Goal: Task Accomplishment & Management: Use online tool/utility

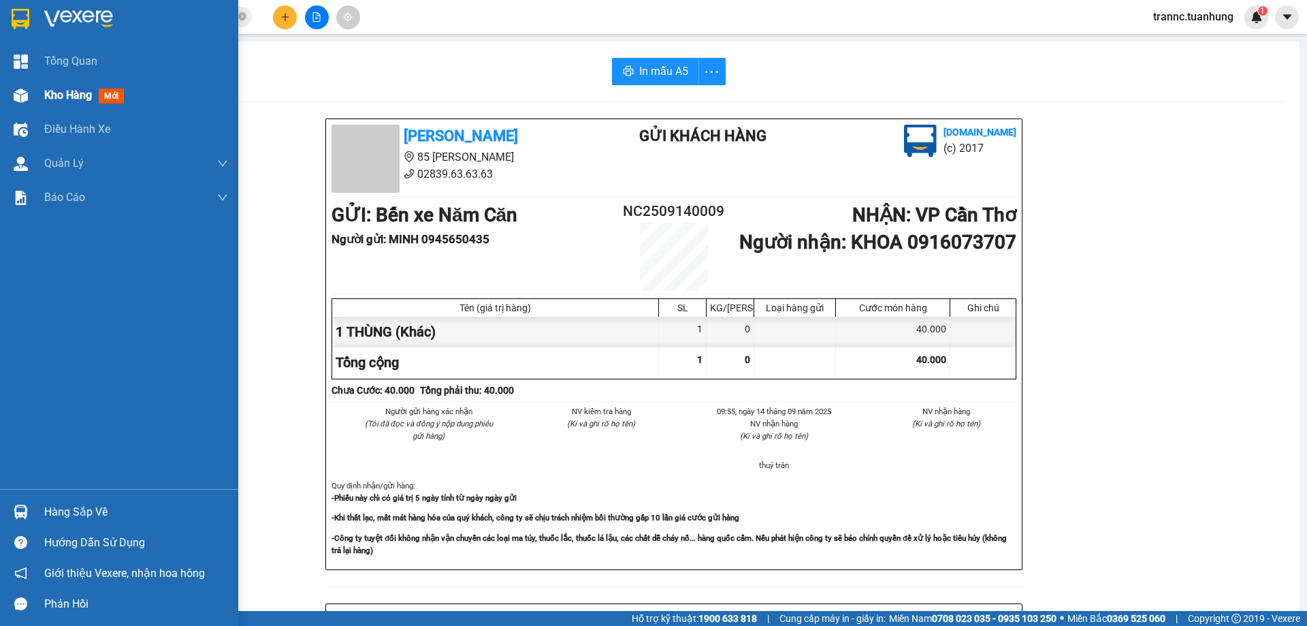
click at [116, 93] on span "mới" at bounding box center [111, 96] width 25 height 15
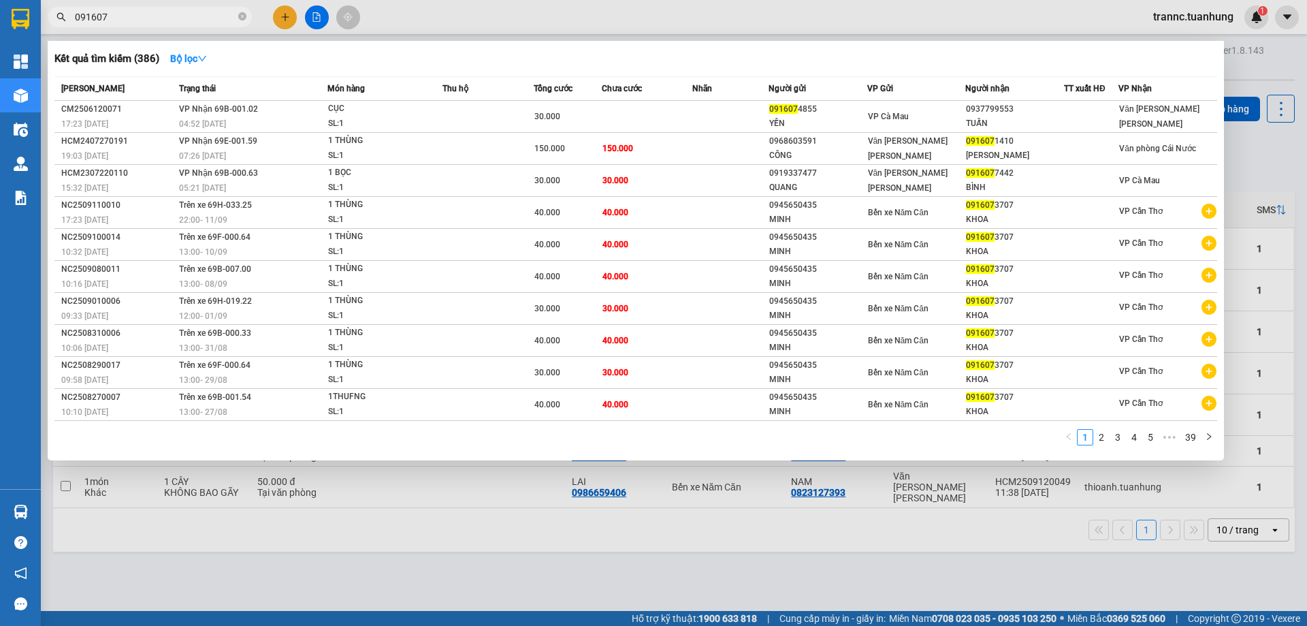
click at [197, 16] on input "091607" at bounding box center [155, 17] width 161 height 15
type input "0"
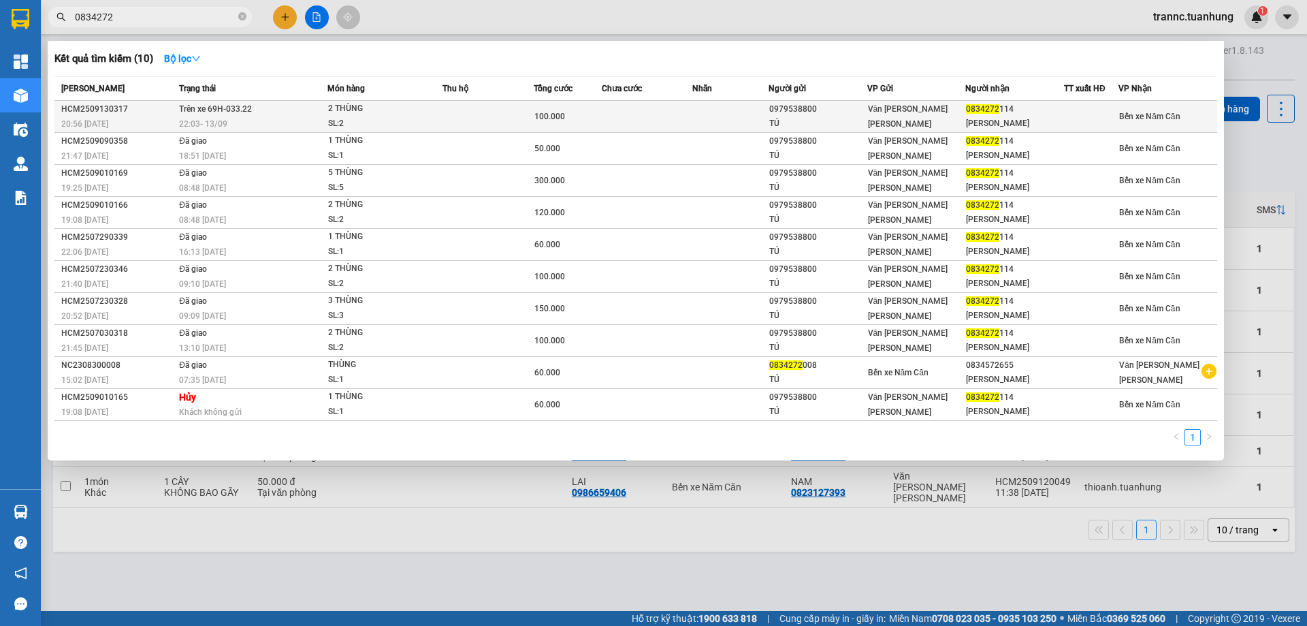
type input "0834272"
click at [401, 108] on div "2 THÙNG" at bounding box center [379, 108] width 102 height 15
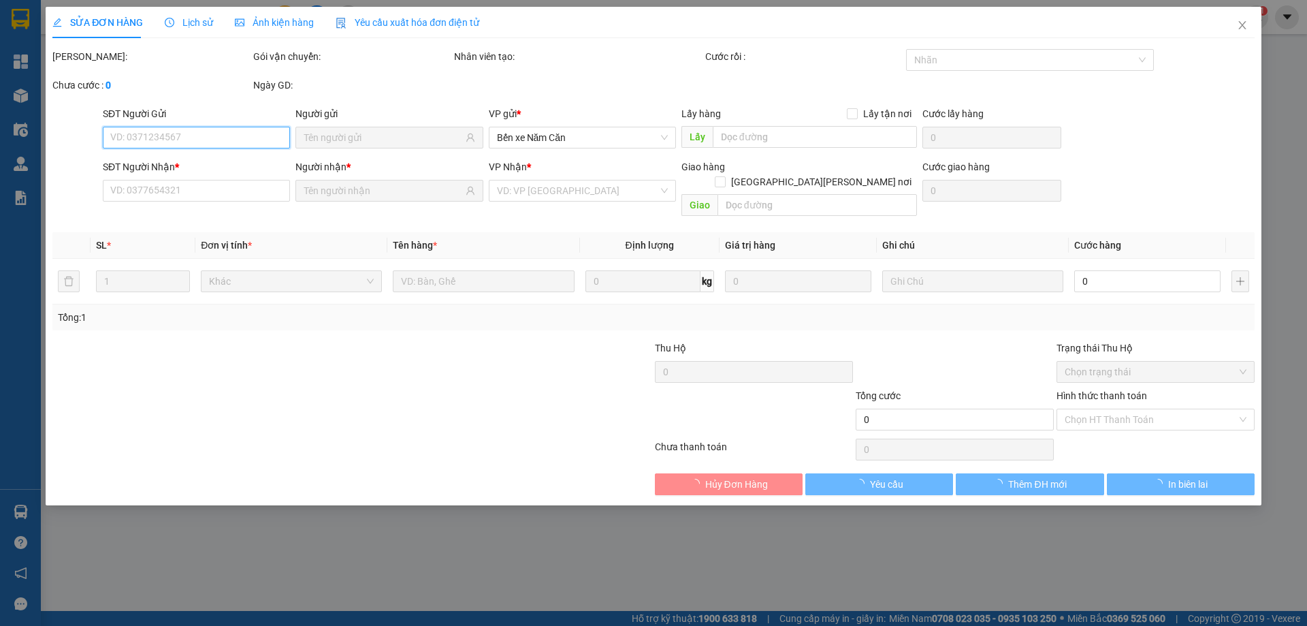
type input "0979538800"
type input "TÚ"
type input "0834272114"
type input "[PERSON_NAME]"
type input "100.000"
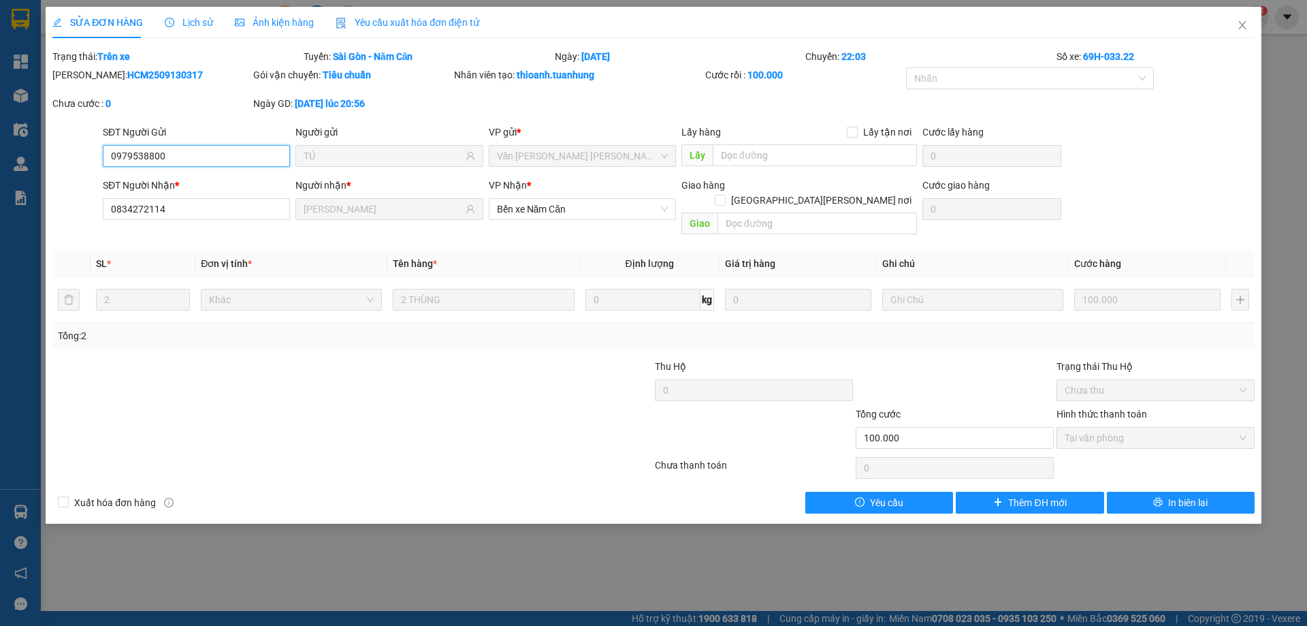
click at [1098, 428] on span "Tại văn phòng" at bounding box center [1156, 438] width 182 height 20
click at [1156, 497] on icon "printer" at bounding box center [1159, 502] width 10 height 10
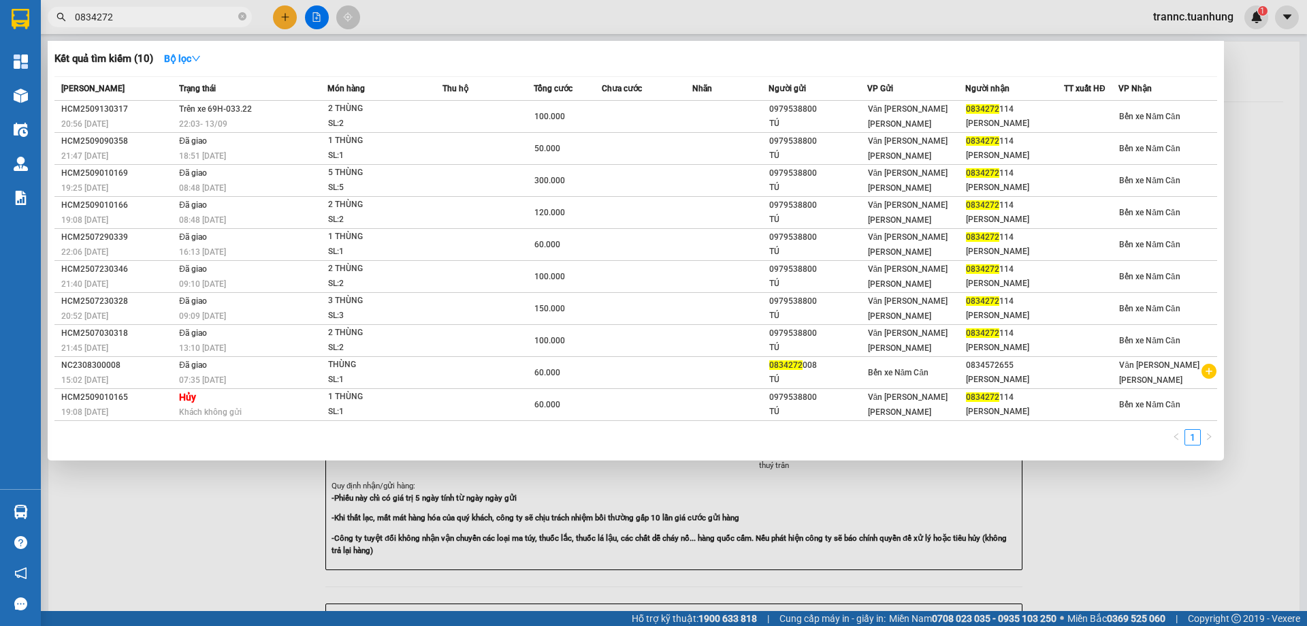
click at [138, 21] on input "0834272" at bounding box center [155, 17] width 161 height 15
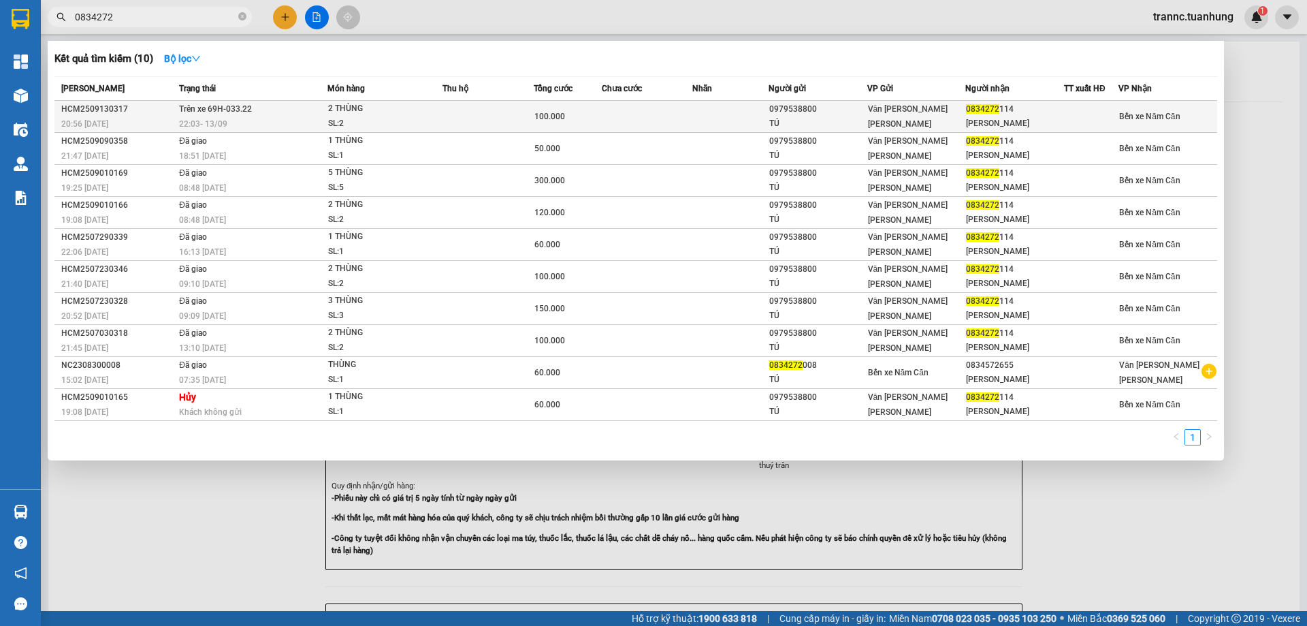
click at [514, 108] on td at bounding box center [488, 117] width 91 height 32
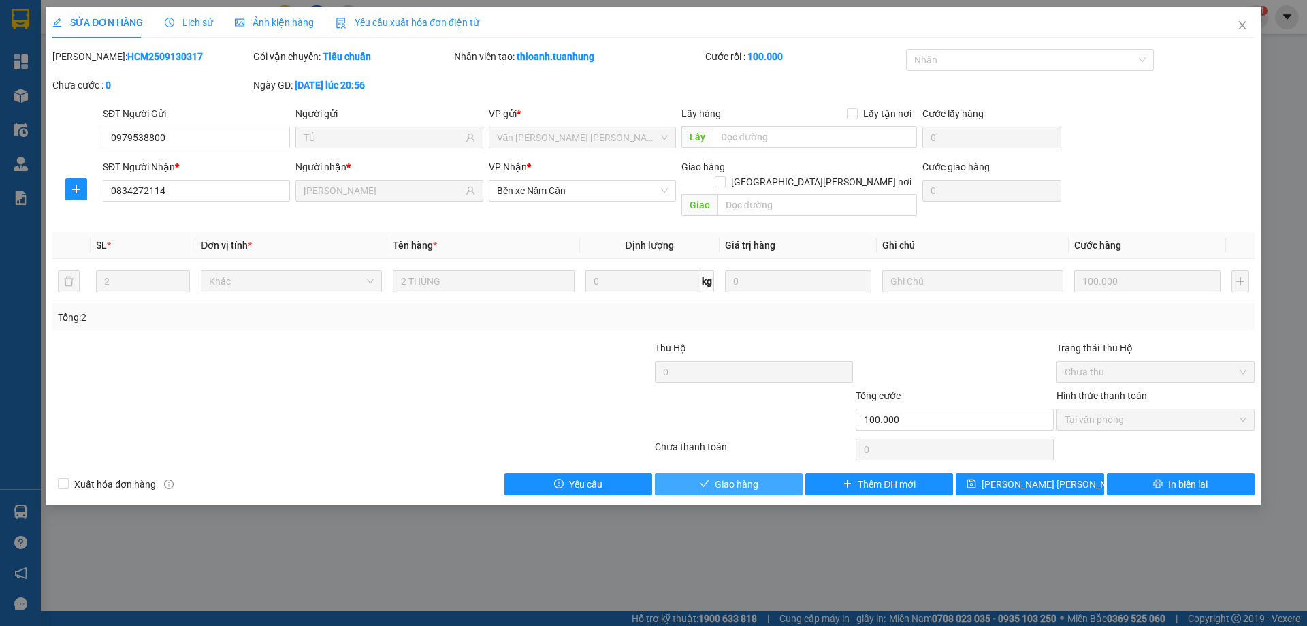
click at [785, 473] on button "Giao hàng" at bounding box center [729, 484] width 148 height 22
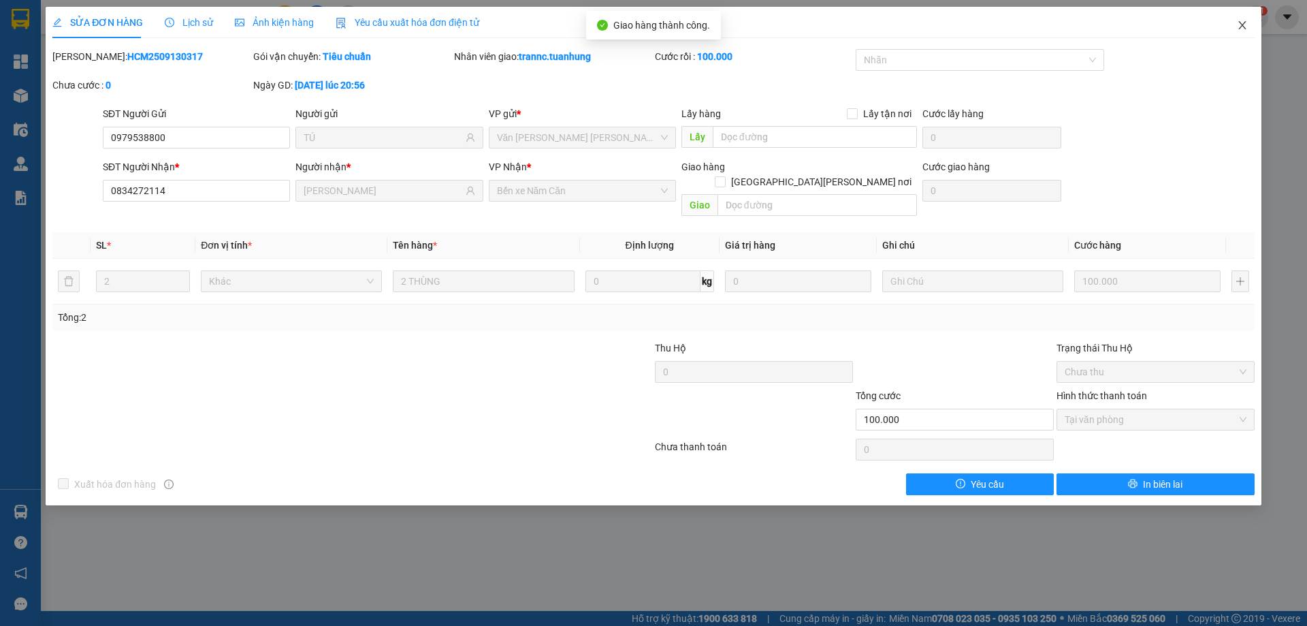
click at [1244, 19] on span "Close" at bounding box center [1243, 26] width 38 height 38
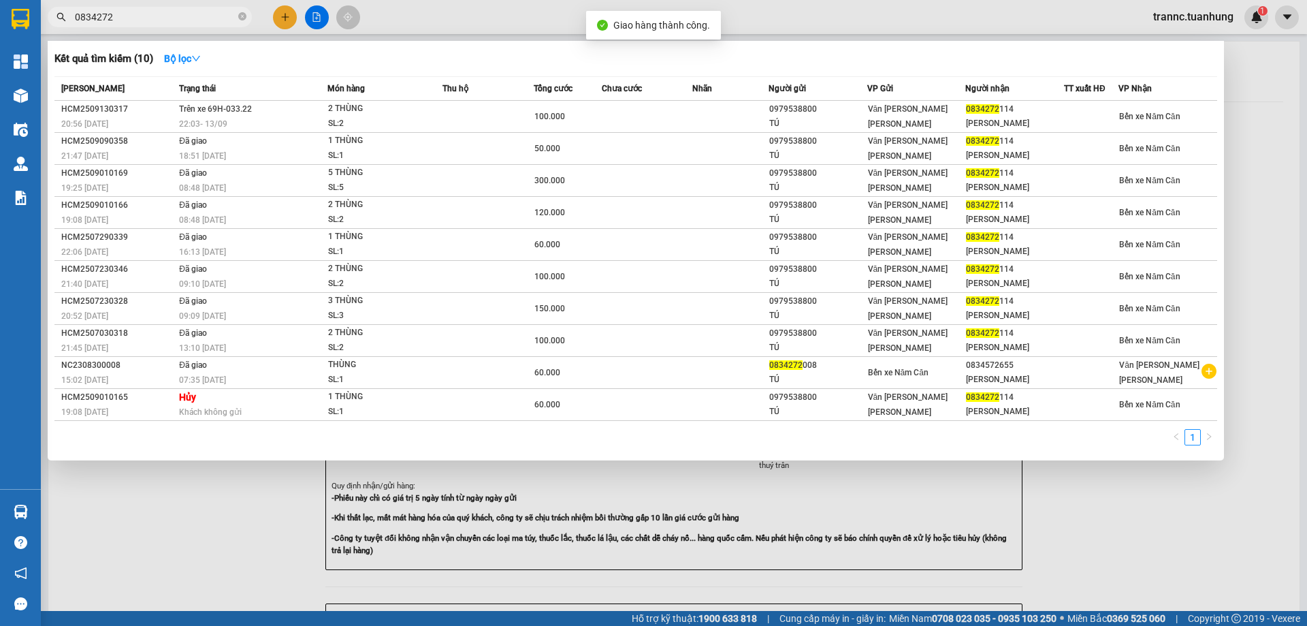
click at [236, 17] on span "0834272" at bounding box center [150, 17] width 204 height 20
click at [240, 18] on icon "close-circle" at bounding box center [242, 16] width 8 height 8
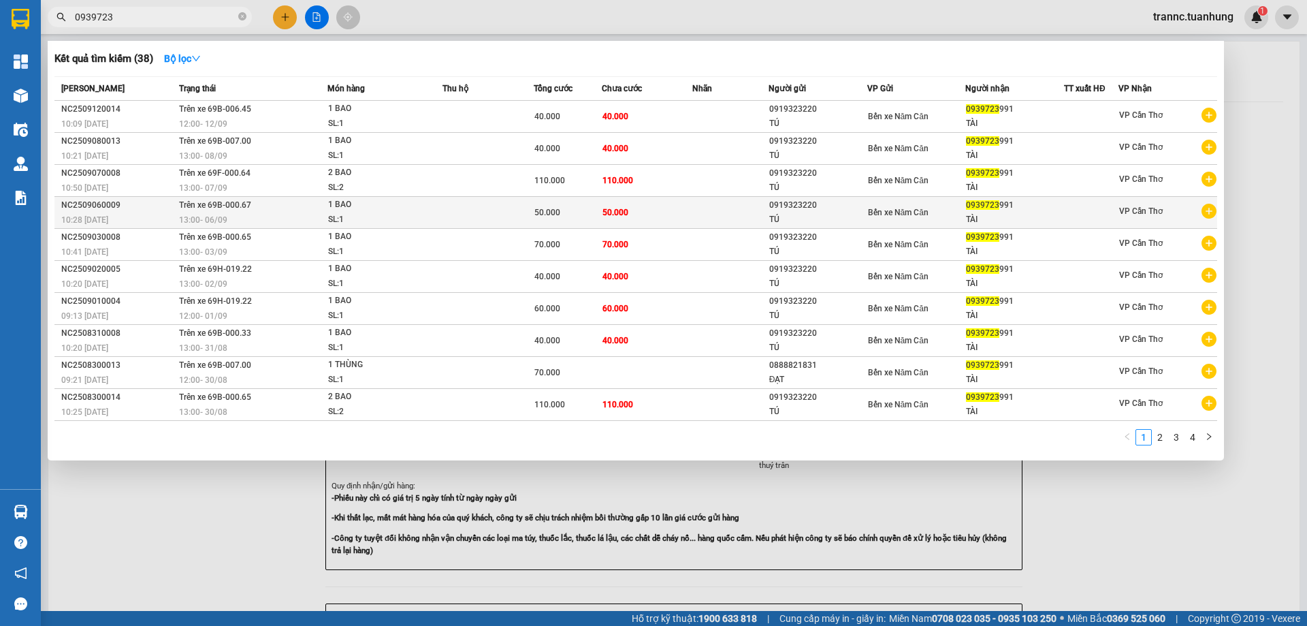
type input "0939723"
click at [1209, 210] on icon "plus-circle" at bounding box center [1209, 211] width 15 height 15
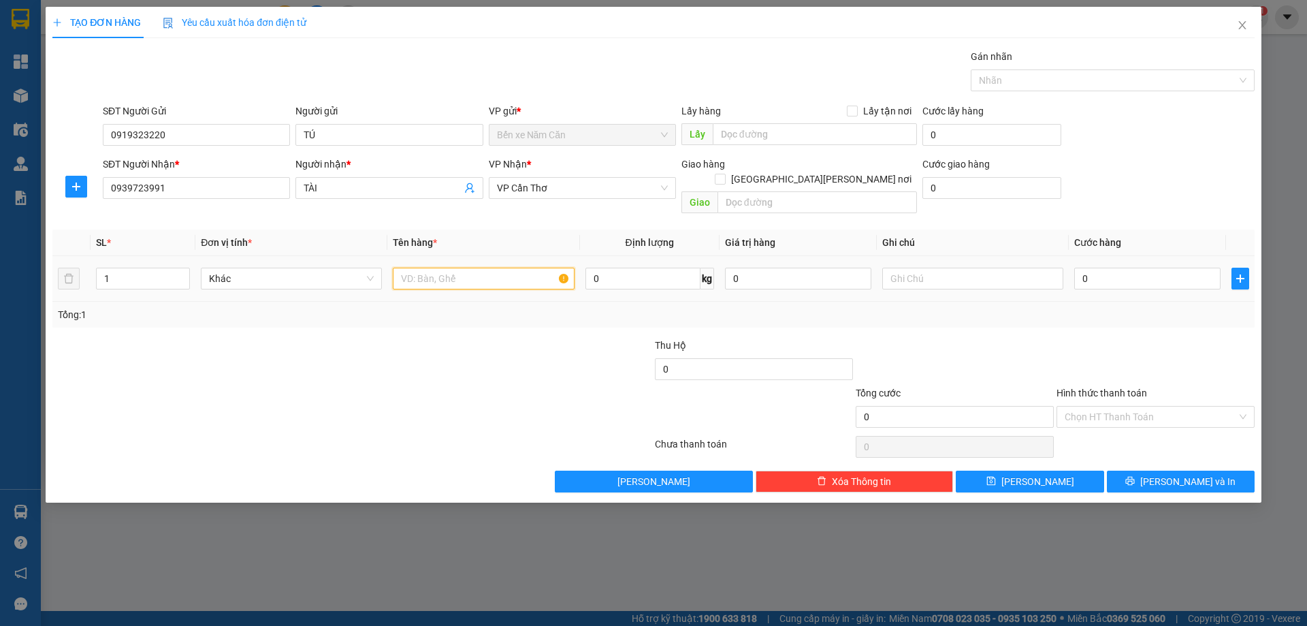
click at [462, 268] on input "text" at bounding box center [483, 279] width 181 height 22
type input "1 BAO"
click at [1118, 268] on input "0" at bounding box center [1148, 279] width 146 height 22
type input "7"
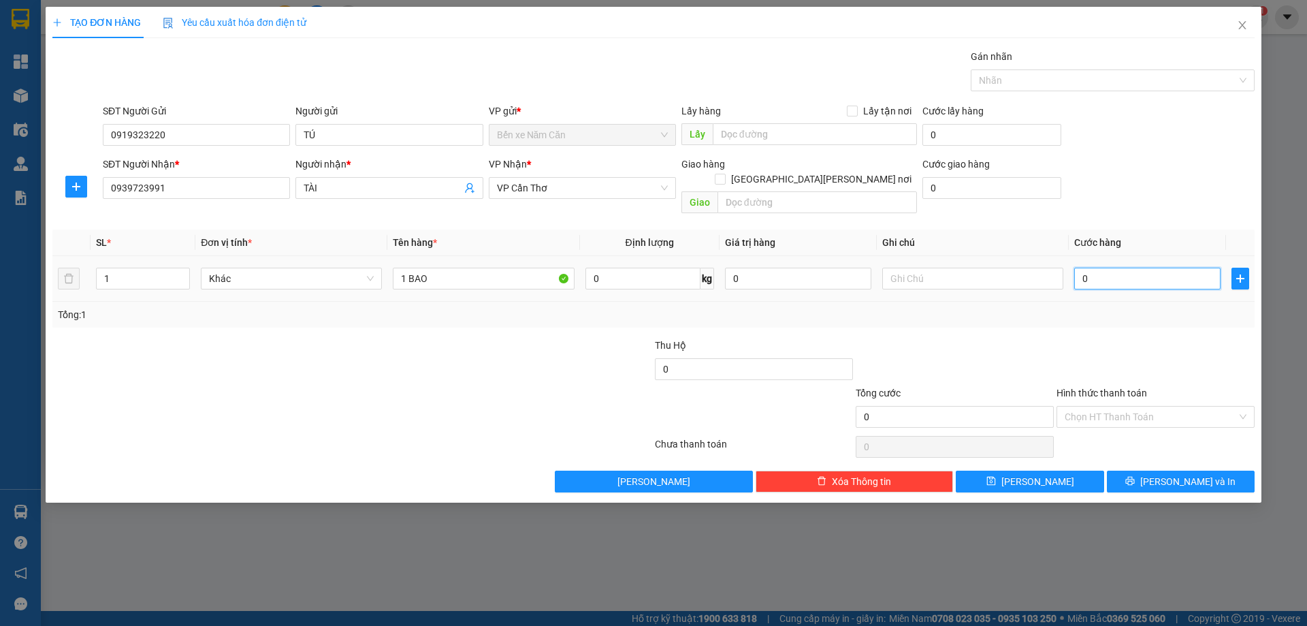
type input "7"
type input "70"
type input "70.000"
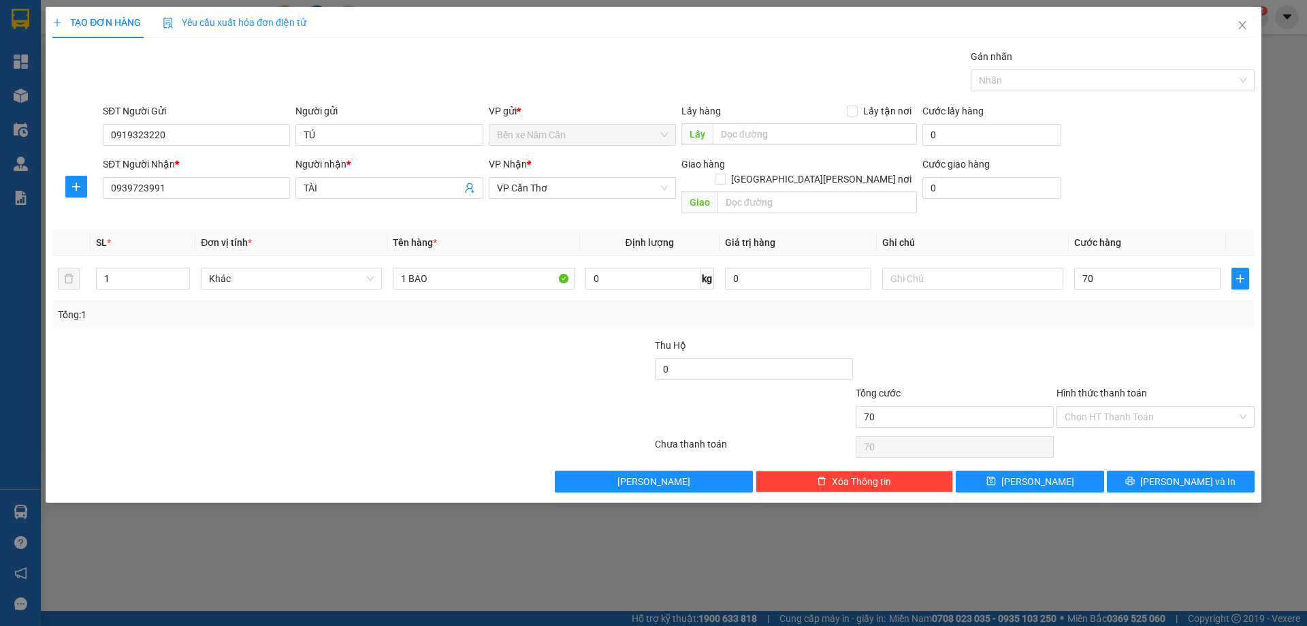
type input "70.000"
click at [1133, 338] on div at bounding box center [1156, 362] width 201 height 48
click at [1142, 471] on button "[PERSON_NAME] và In" at bounding box center [1181, 482] width 148 height 22
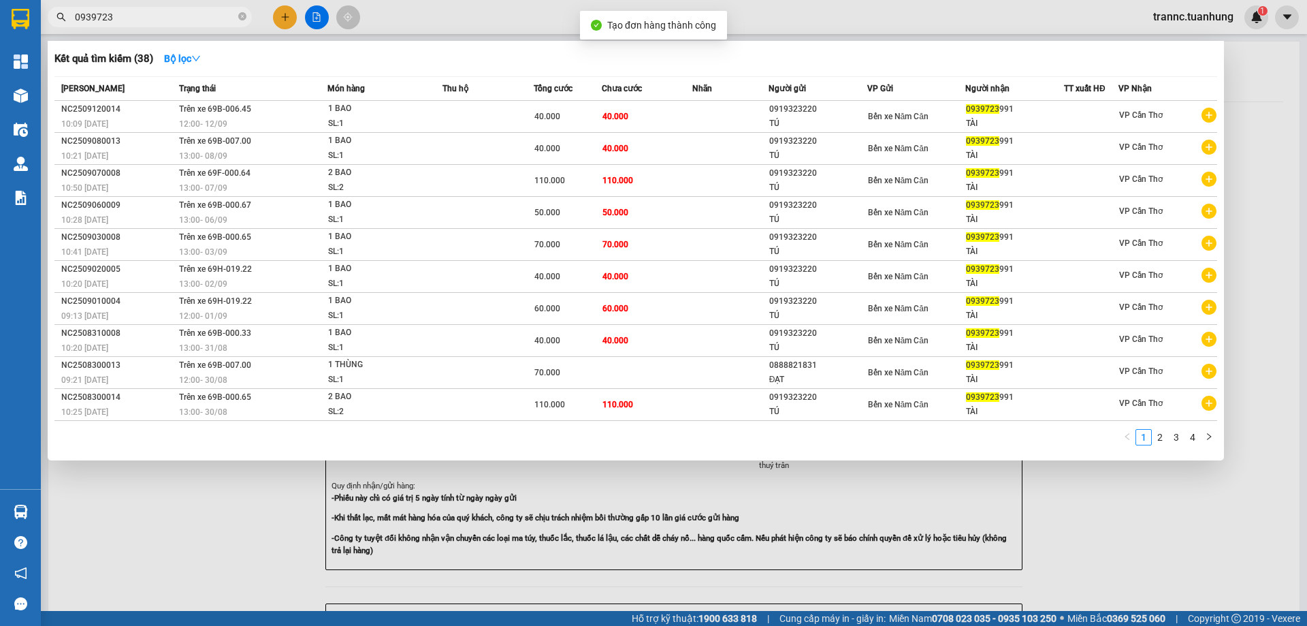
click at [1210, 520] on div at bounding box center [653, 313] width 1307 height 626
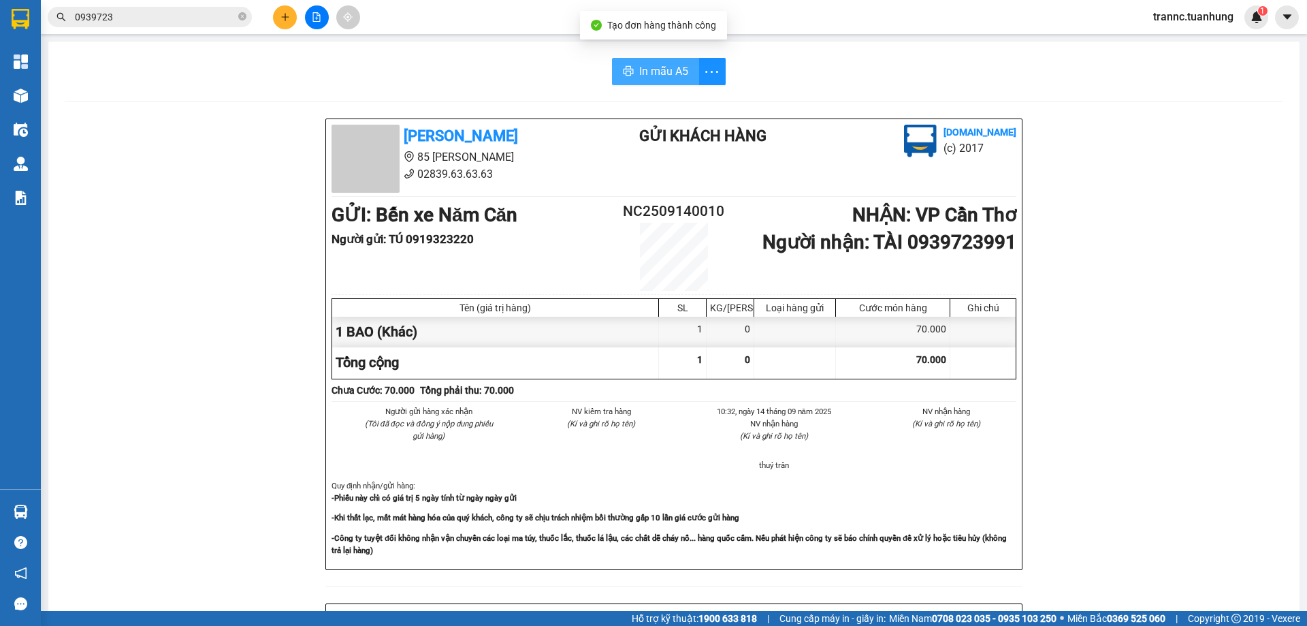
click at [665, 72] on span "In mẫu A5" at bounding box center [663, 71] width 49 height 17
click at [179, 22] on input "0939723" at bounding box center [155, 17] width 161 height 15
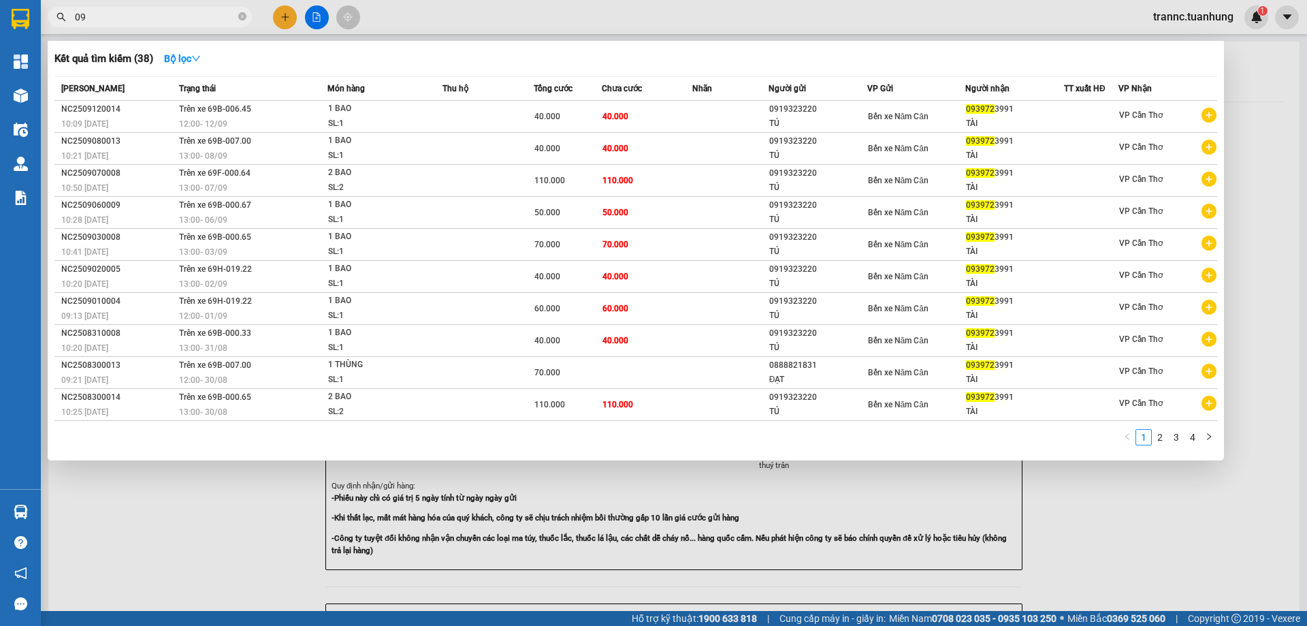
type input "0"
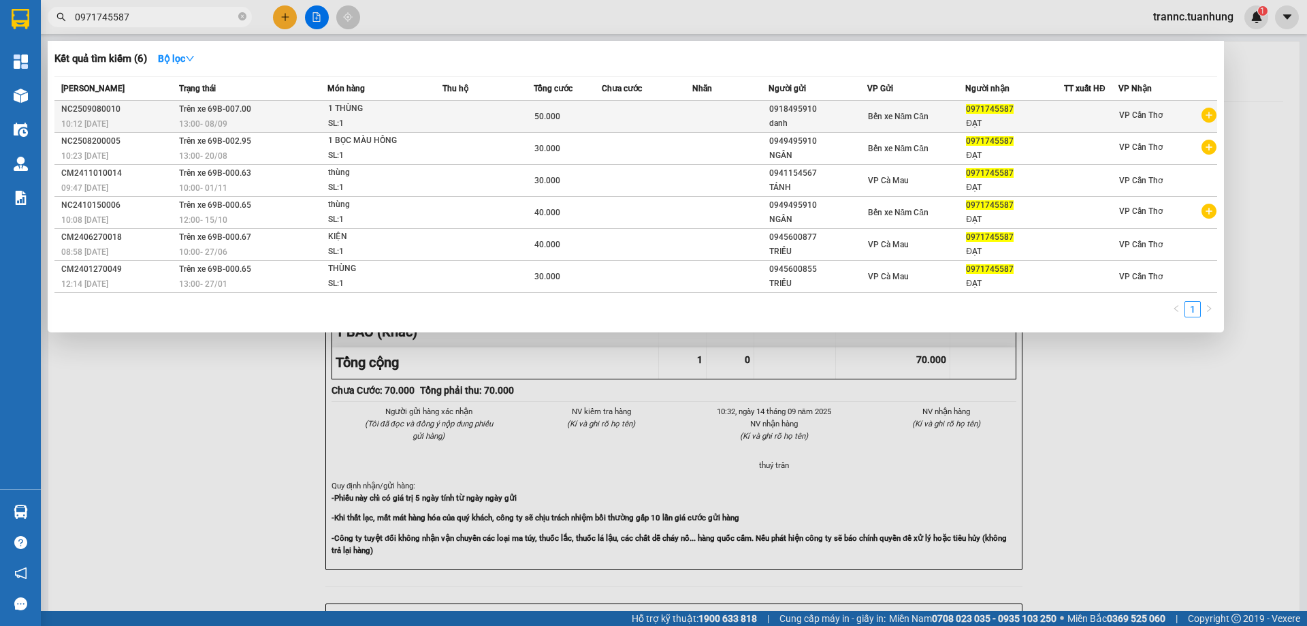
type input "0971745587"
click at [1208, 116] on icon "plus-circle" at bounding box center [1209, 115] width 15 height 15
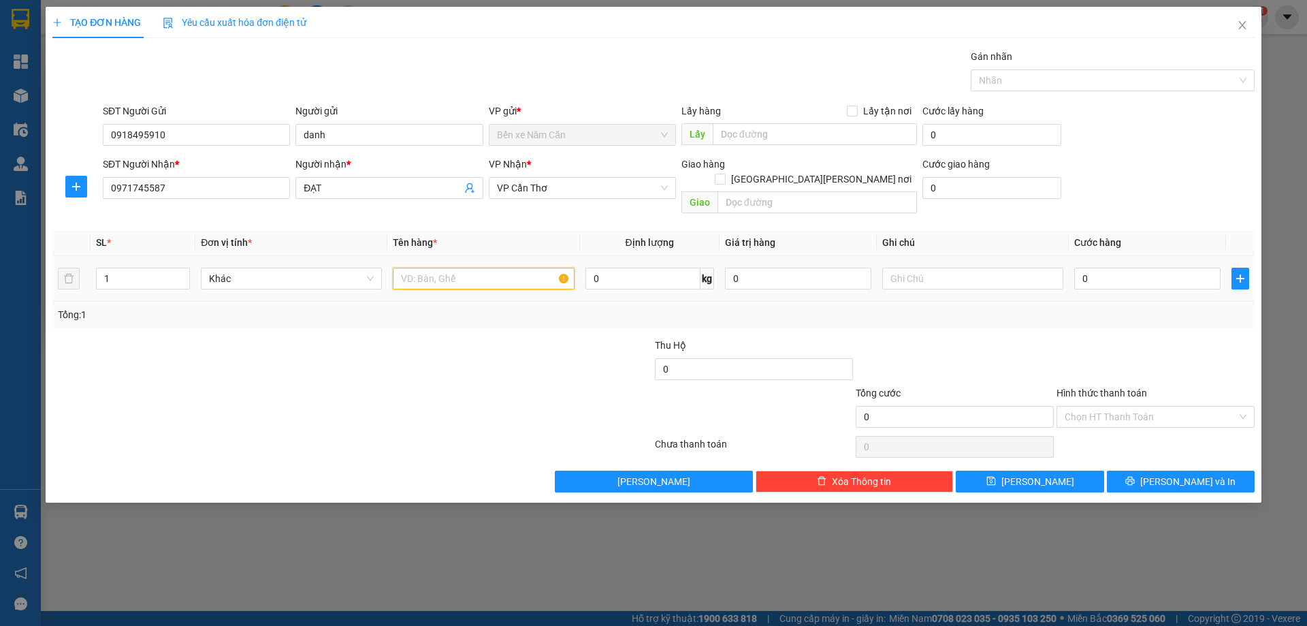
click at [475, 268] on input "text" at bounding box center [483, 279] width 181 height 22
type input "1 THÙNG"
click at [1128, 268] on input "0" at bounding box center [1148, 279] width 146 height 22
type input "5"
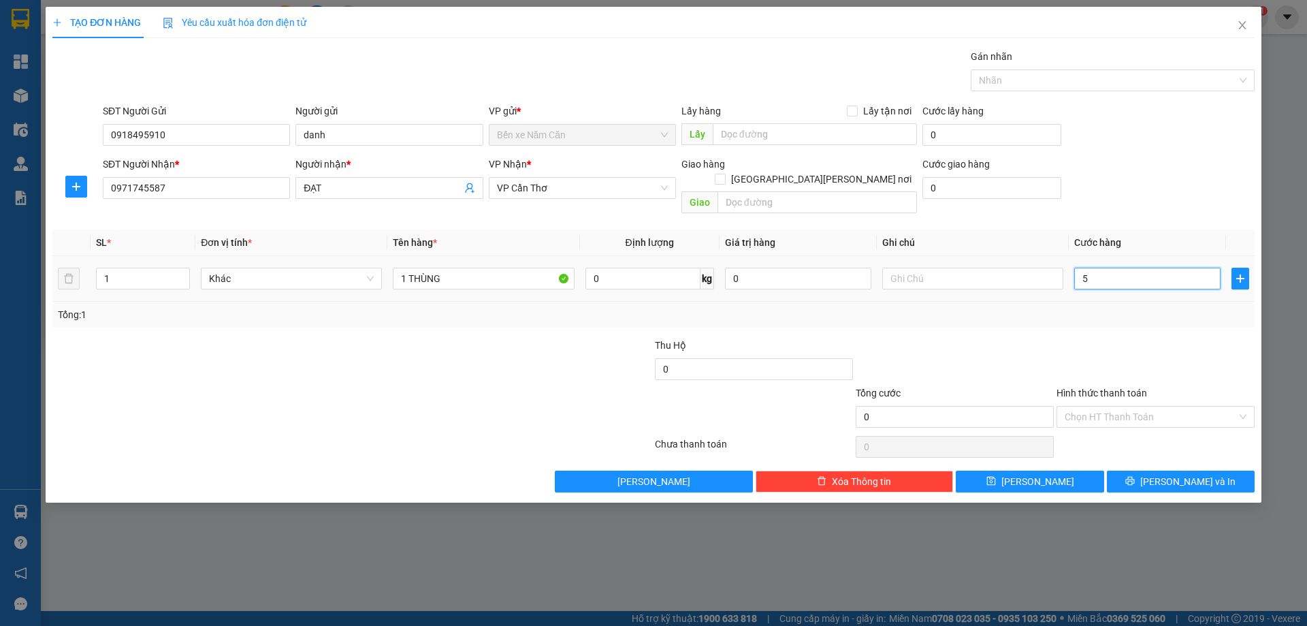
type input "5"
type input "50"
type input "50.000"
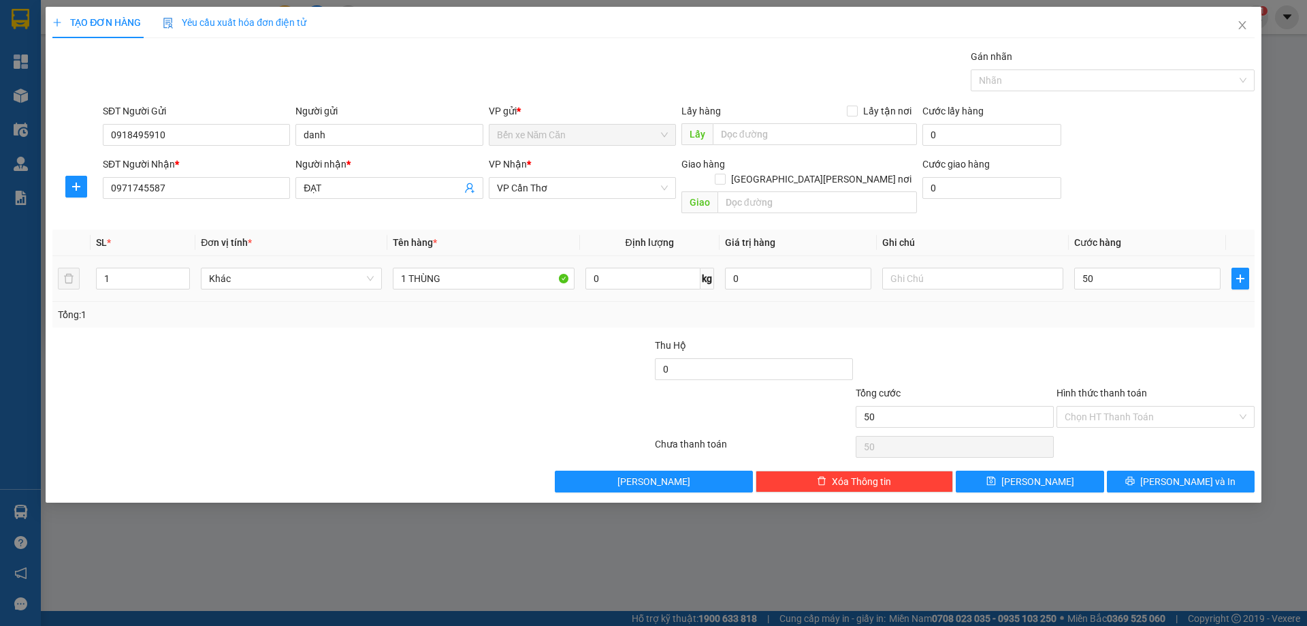
type input "50.000"
click at [1137, 338] on div at bounding box center [1156, 362] width 201 height 48
click at [1150, 407] on input "Hình thức thanh toán" at bounding box center [1151, 417] width 172 height 20
click at [1137, 427] on div "Tại văn phòng" at bounding box center [1156, 429] width 182 height 15
type input "0"
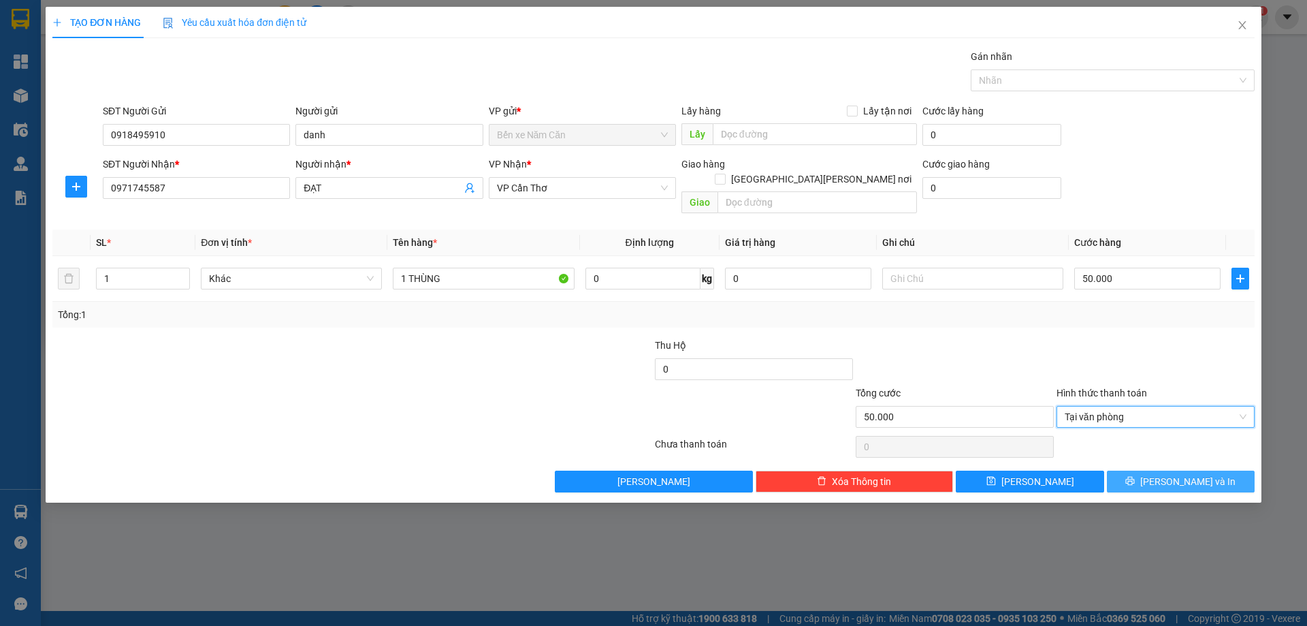
click at [1135, 476] on icon "printer" at bounding box center [1131, 481] width 10 height 10
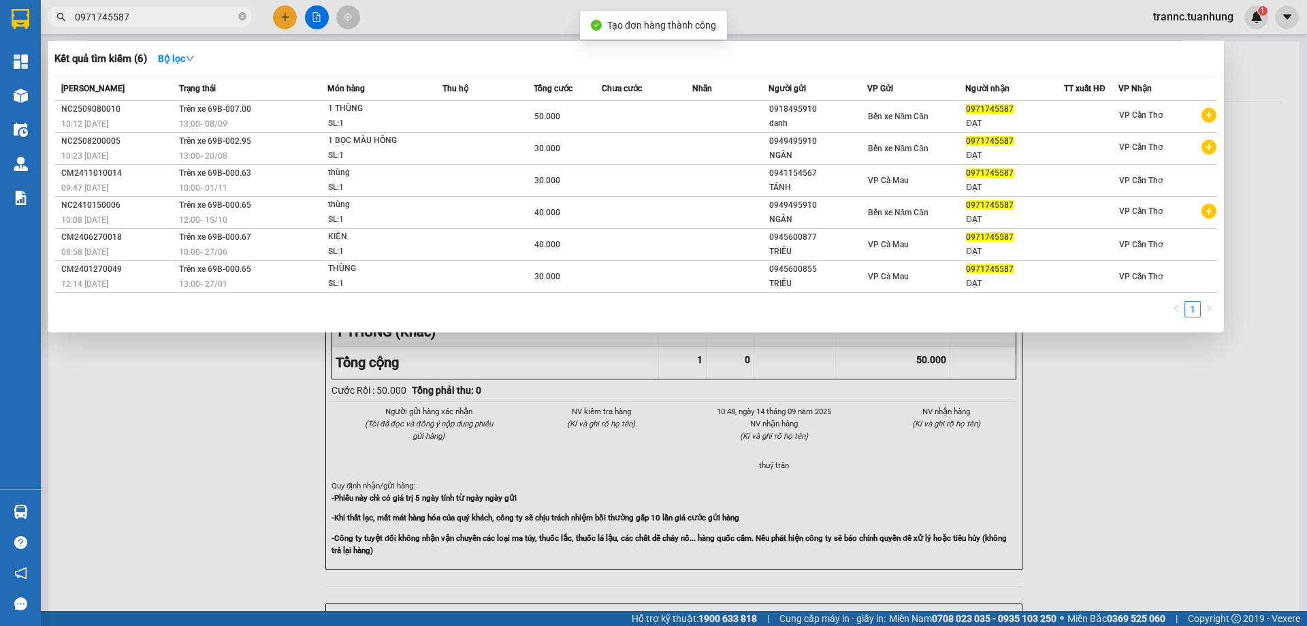
click at [1096, 479] on div at bounding box center [653, 313] width 1307 height 626
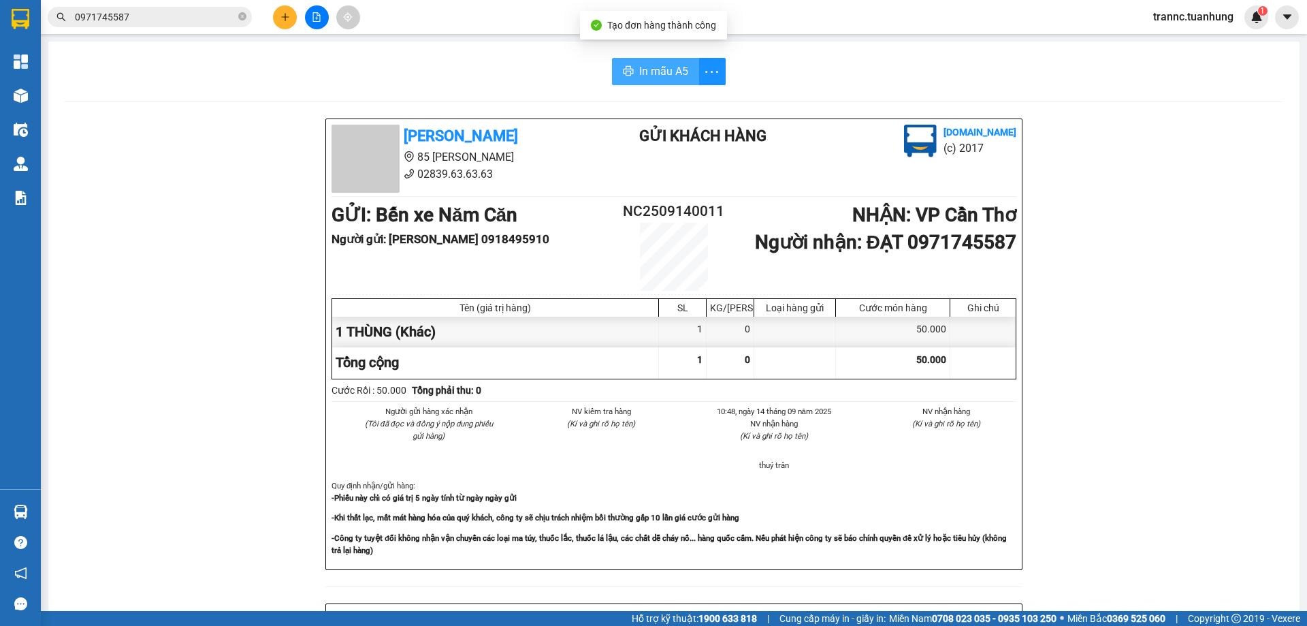
click at [653, 69] on span "In mẫu A5" at bounding box center [663, 71] width 49 height 17
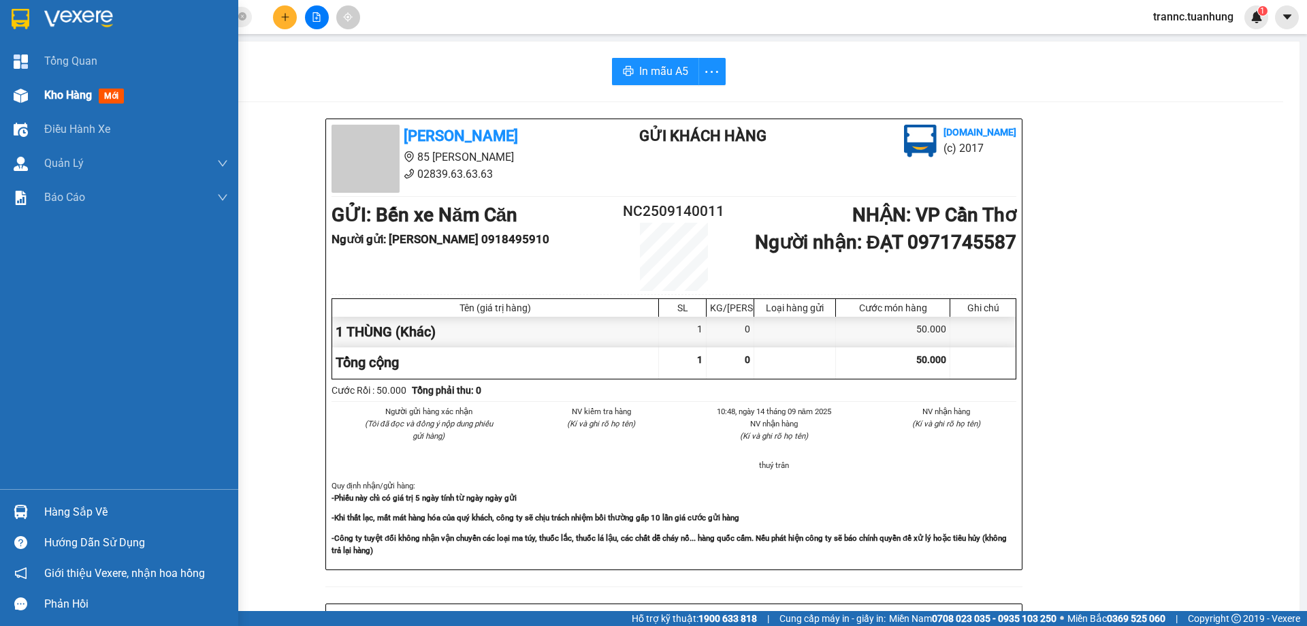
click at [115, 99] on span "mới" at bounding box center [111, 96] width 25 height 15
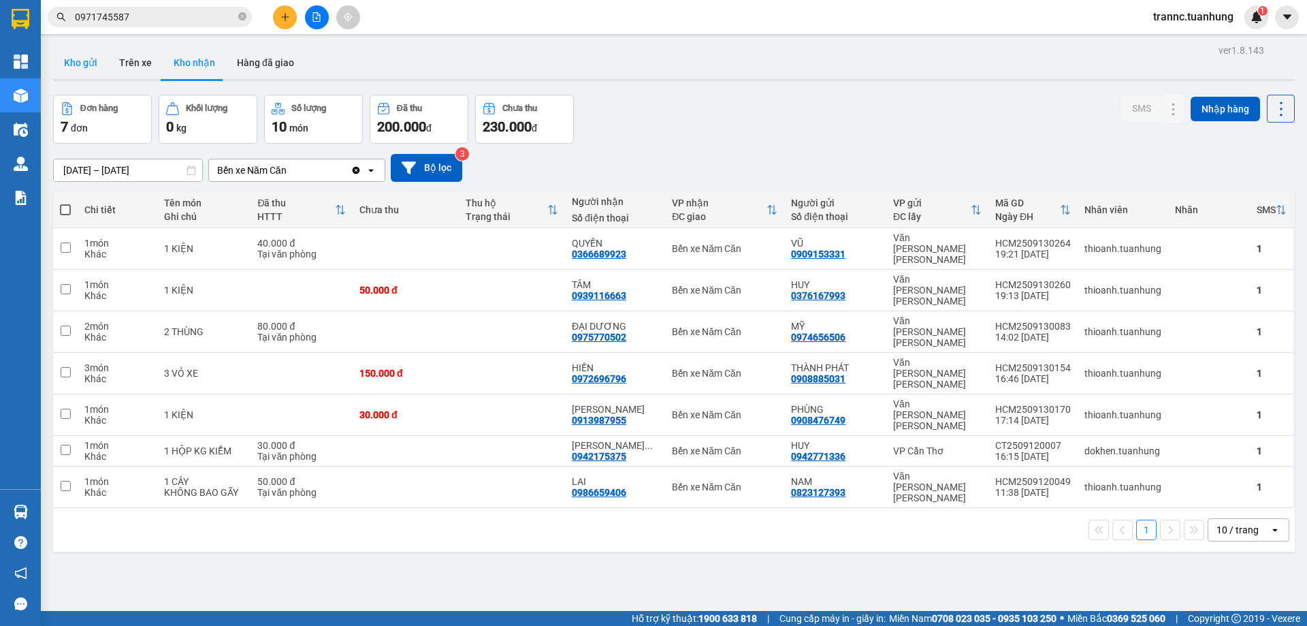
click at [86, 61] on button "Kho gửi" at bounding box center [80, 62] width 55 height 33
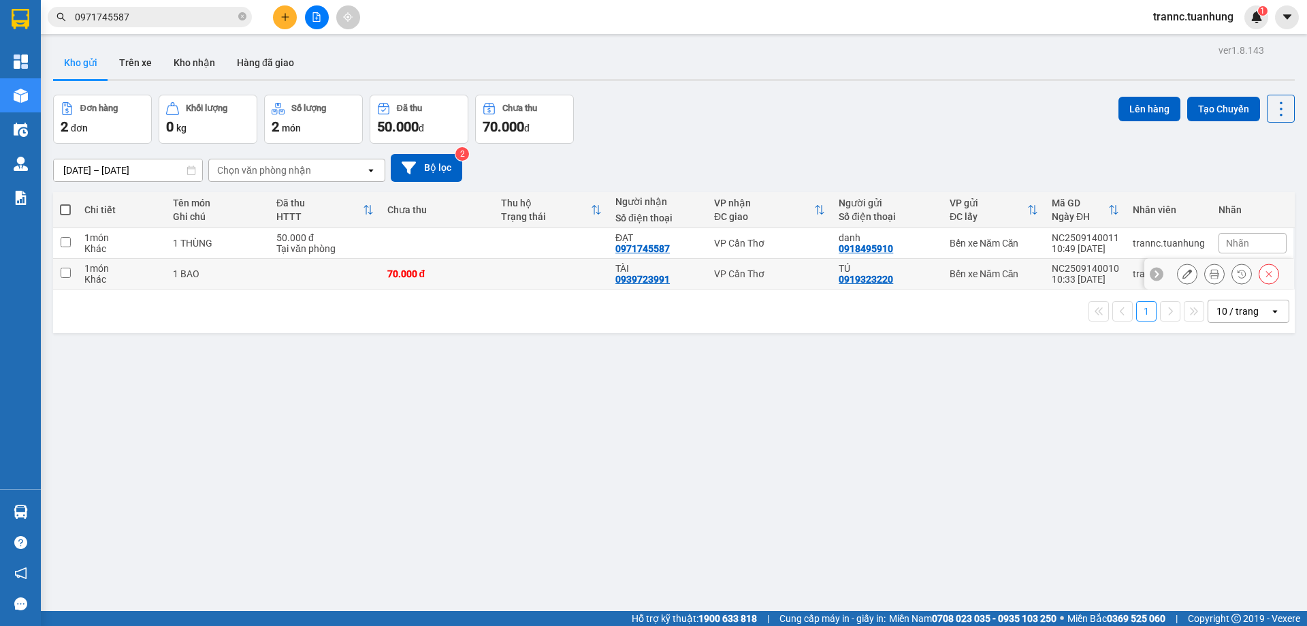
click at [502, 285] on td at bounding box center [551, 274] width 114 height 31
checkbox input "true"
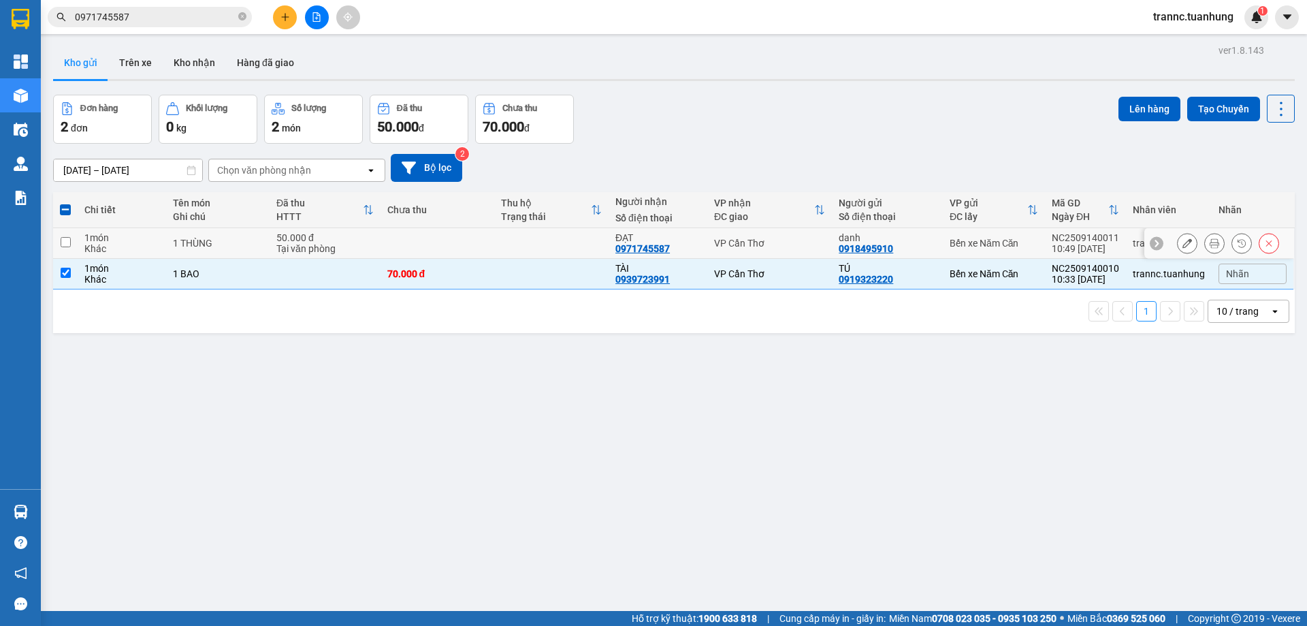
click at [491, 244] on td at bounding box center [438, 243] width 114 height 31
checkbox input "true"
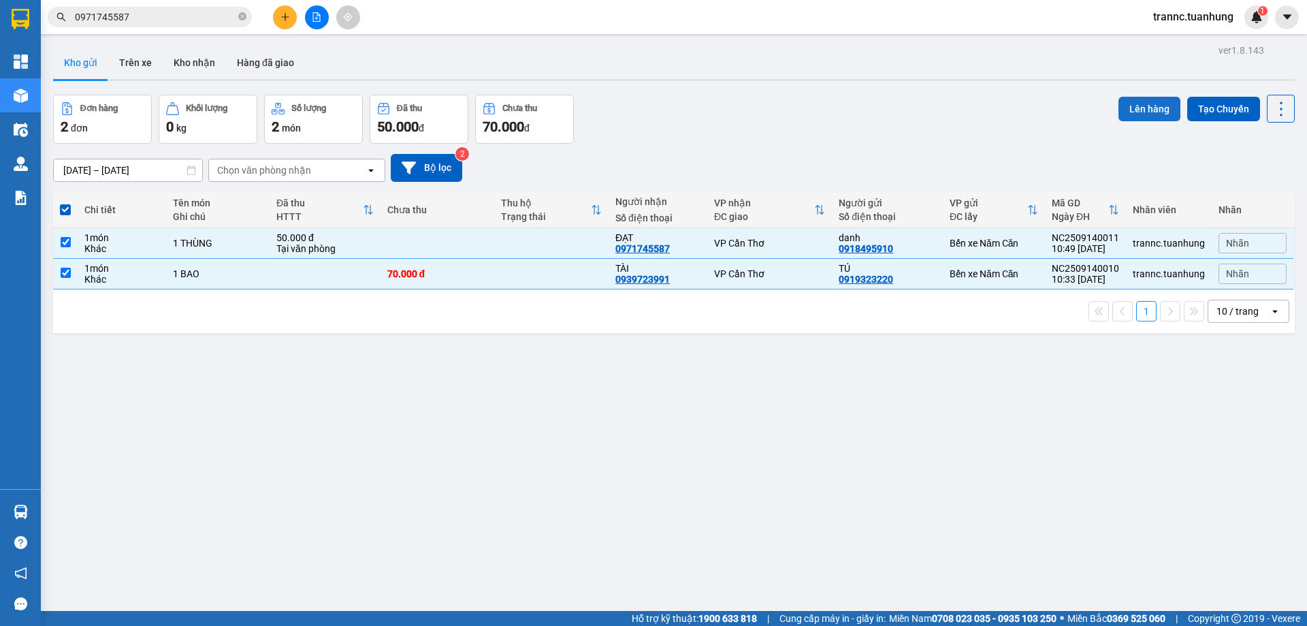
click at [1119, 106] on button "Lên hàng" at bounding box center [1150, 109] width 62 height 25
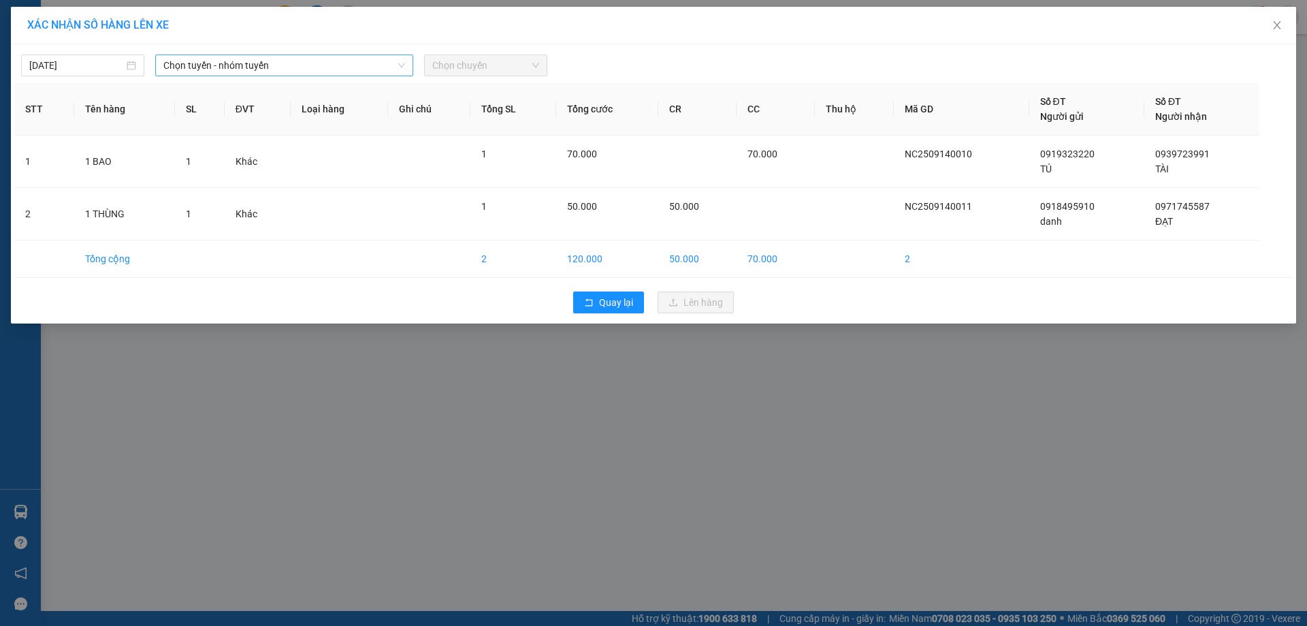
click at [285, 75] on span "Chọn tuyến - nhóm tuyến" at bounding box center [284, 65] width 242 height 20
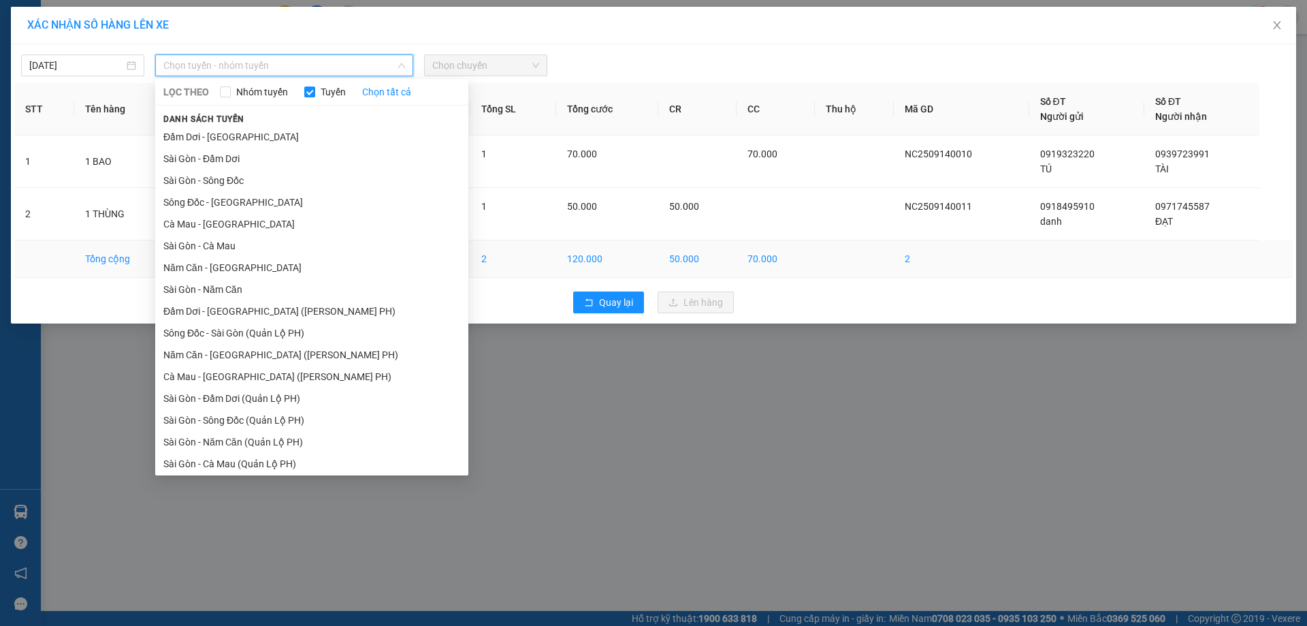
click at [203, 270] on li "Năm Căn - [GEOGRAPHIC_DATA]" at bounding box center [311, 268] width 313 height 22
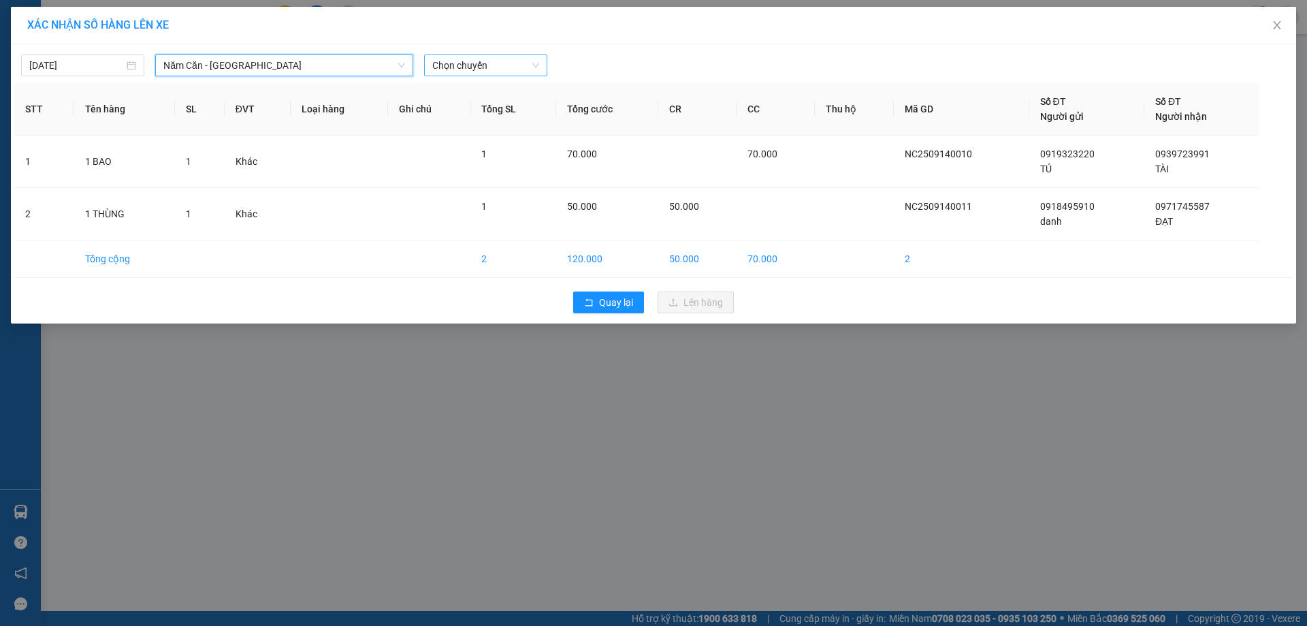
click at [483, 63] on span "Chọn chuyến" at bounding box center [485, 65] width 107 height 20
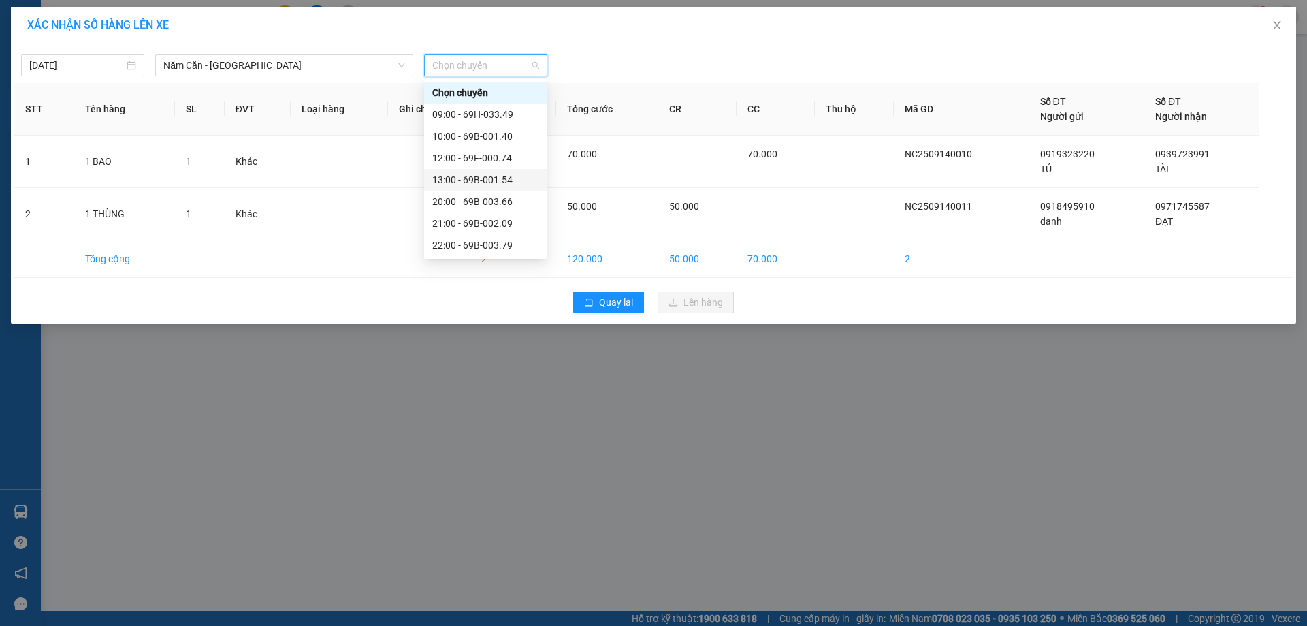
click at [503, 177] on div "13:00 - 69B-001.54" at bounding box center [485, 179] width 106 height 15
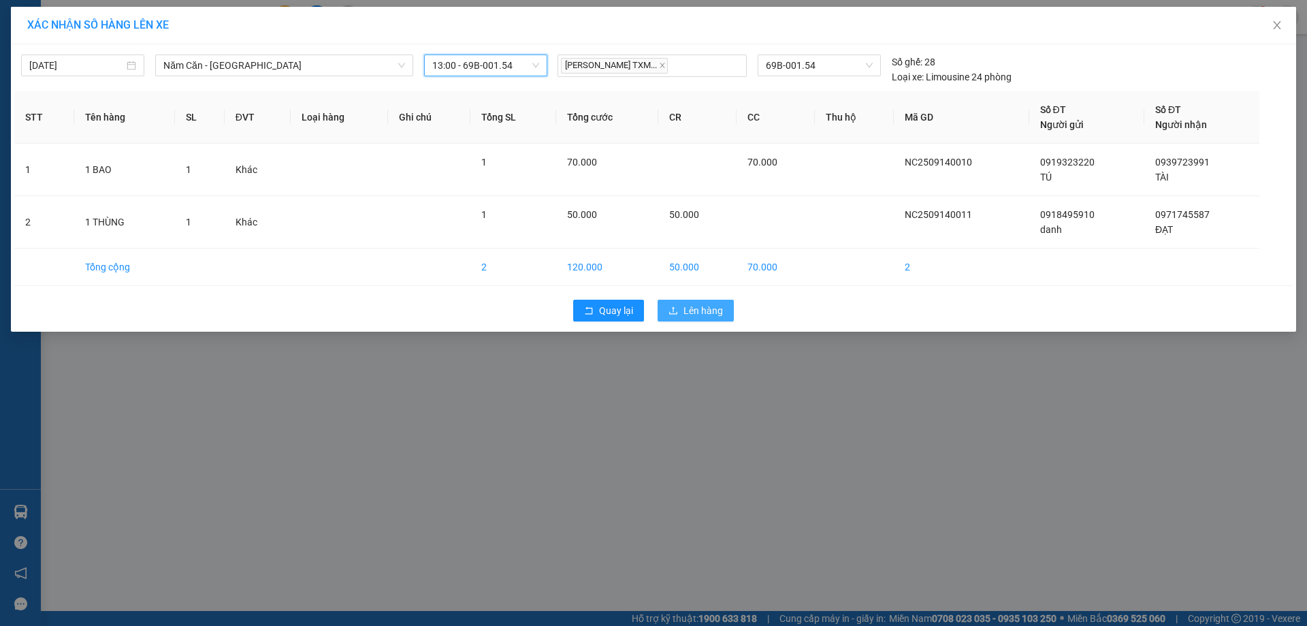
click at [707, 313] on span "Lên hàng" at bounding box center [703, 310] width 39 height 15
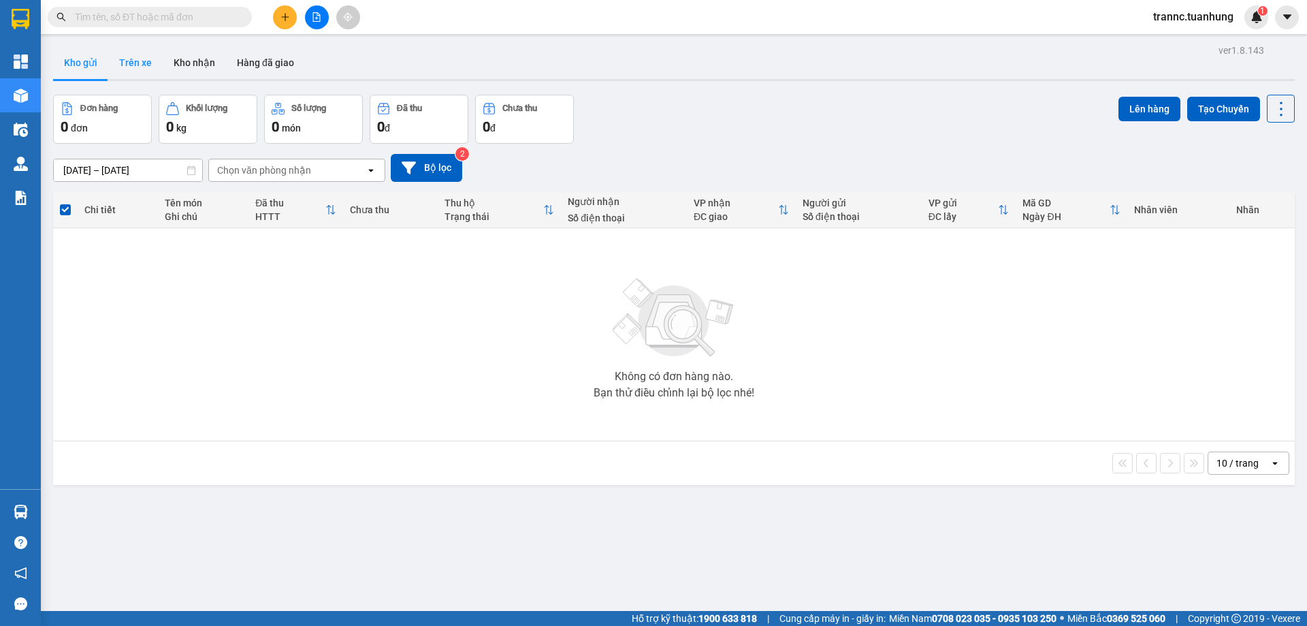
click at [157, 61] on button "Trên xe" at bounding box center [135, 62] width 54 height 33
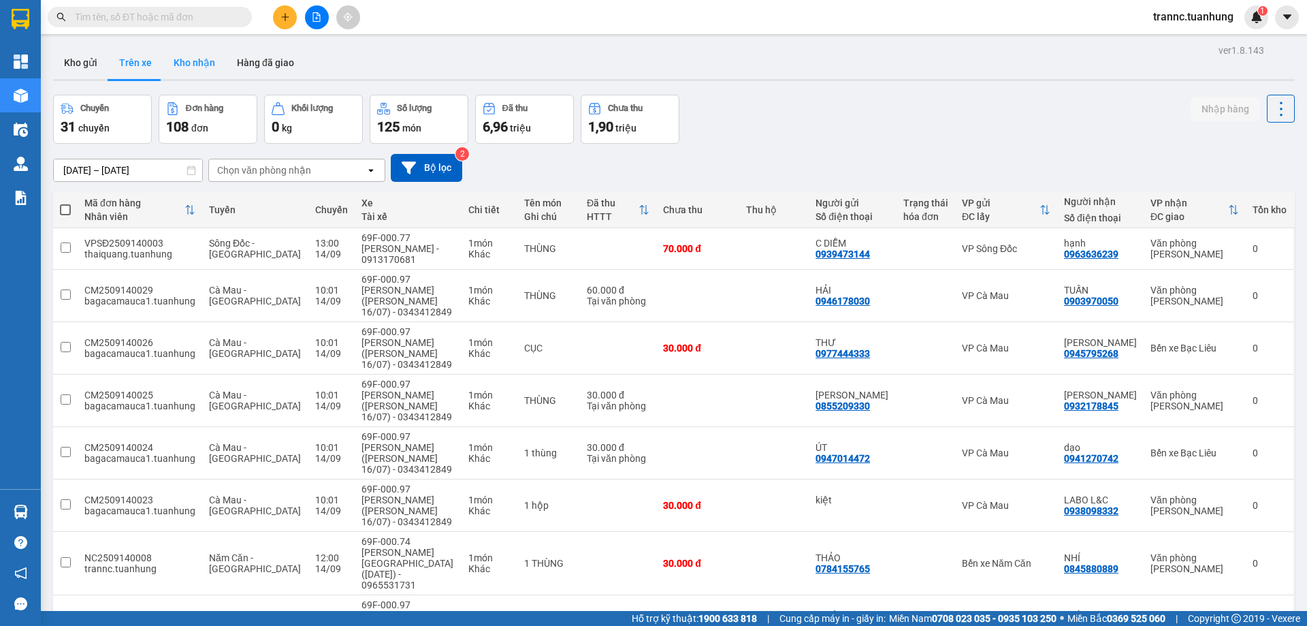
click at [200, 67] on button "Kho nhận" at bounding box center [194, 62] width 63 height 33
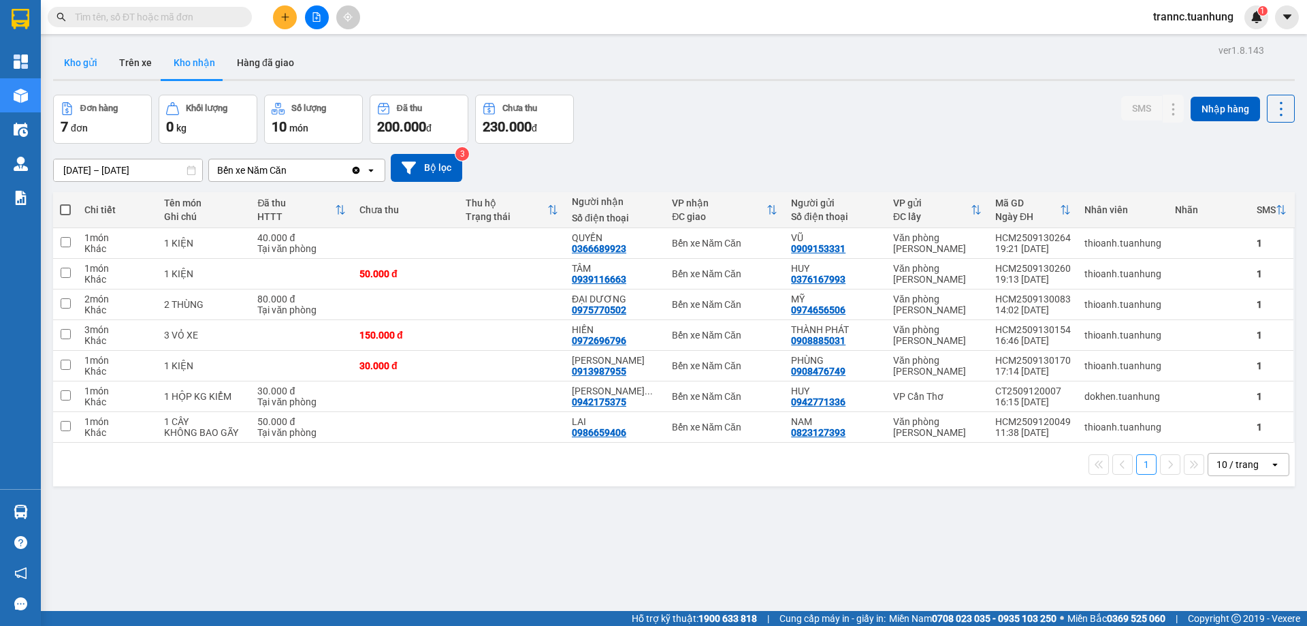
click at [74, 62] on button "Kho gửi" at bounding box center [80, 62] width 55 height 33
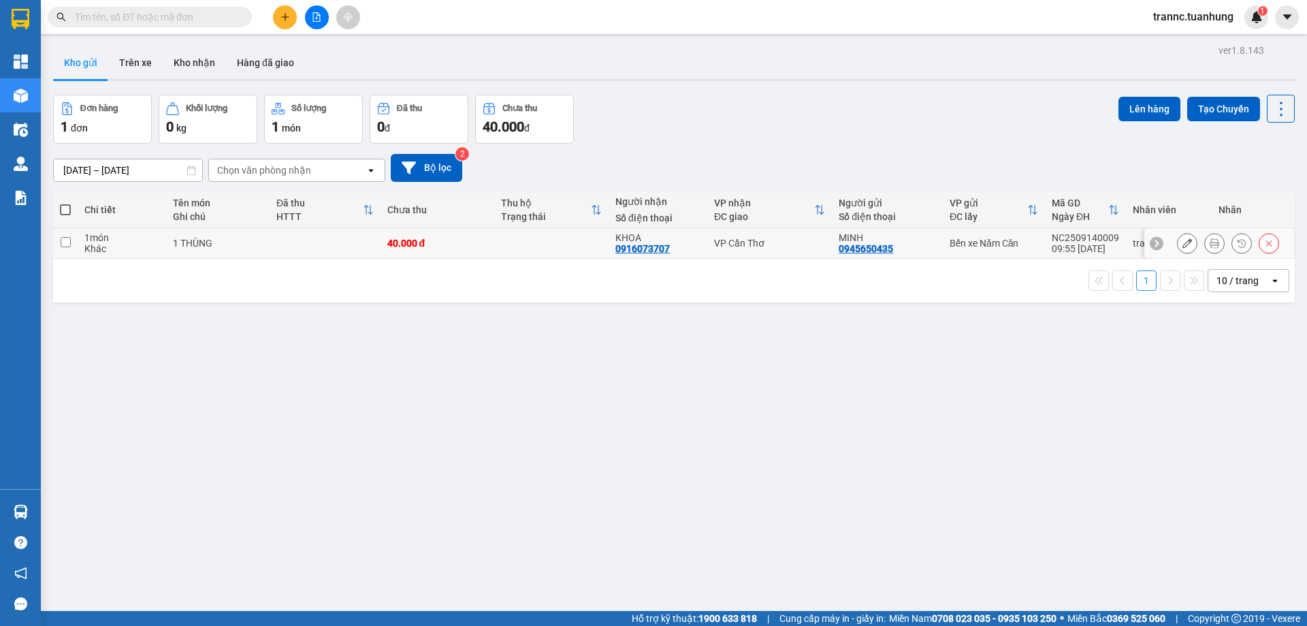
click at [521, 236] on td at bounding box center [551, 243] width 114 height 31
checkbox input "true"
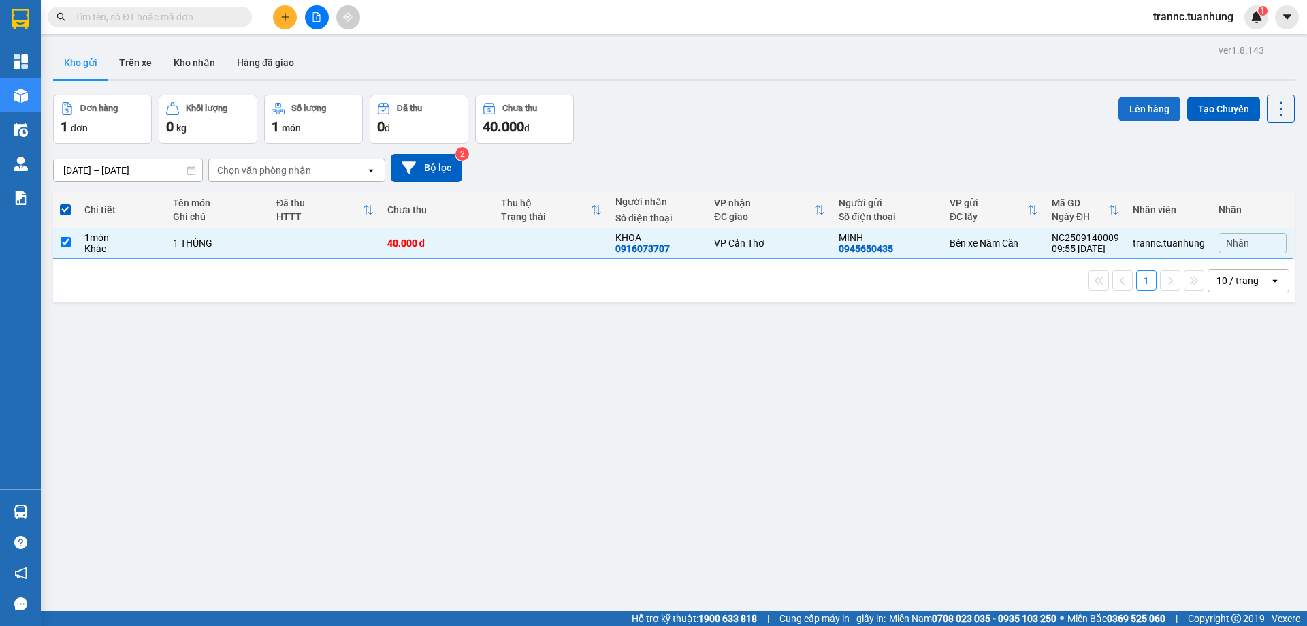
click at [1158, 104] on button "Lên hàng" at bounding box center [1150, 109] width 62 height 25
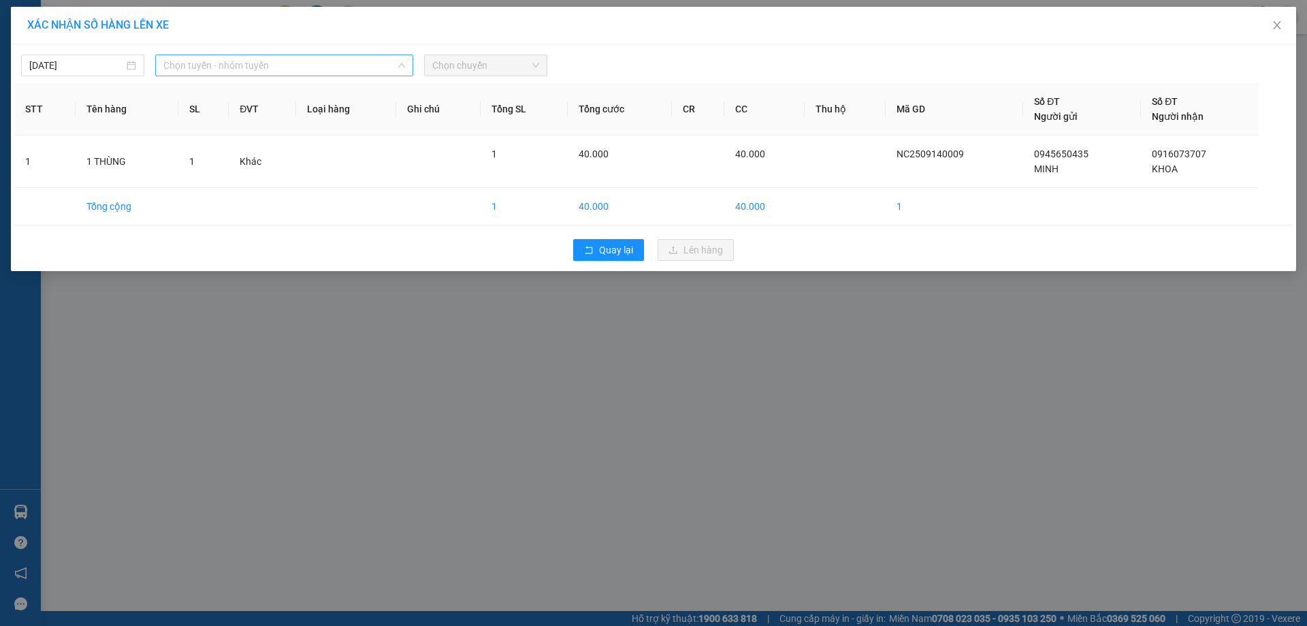
click at [234, 63] on span "Chọn tuyến - nhóm tuyến" at bounding box center [284, 65] width 242 height 20
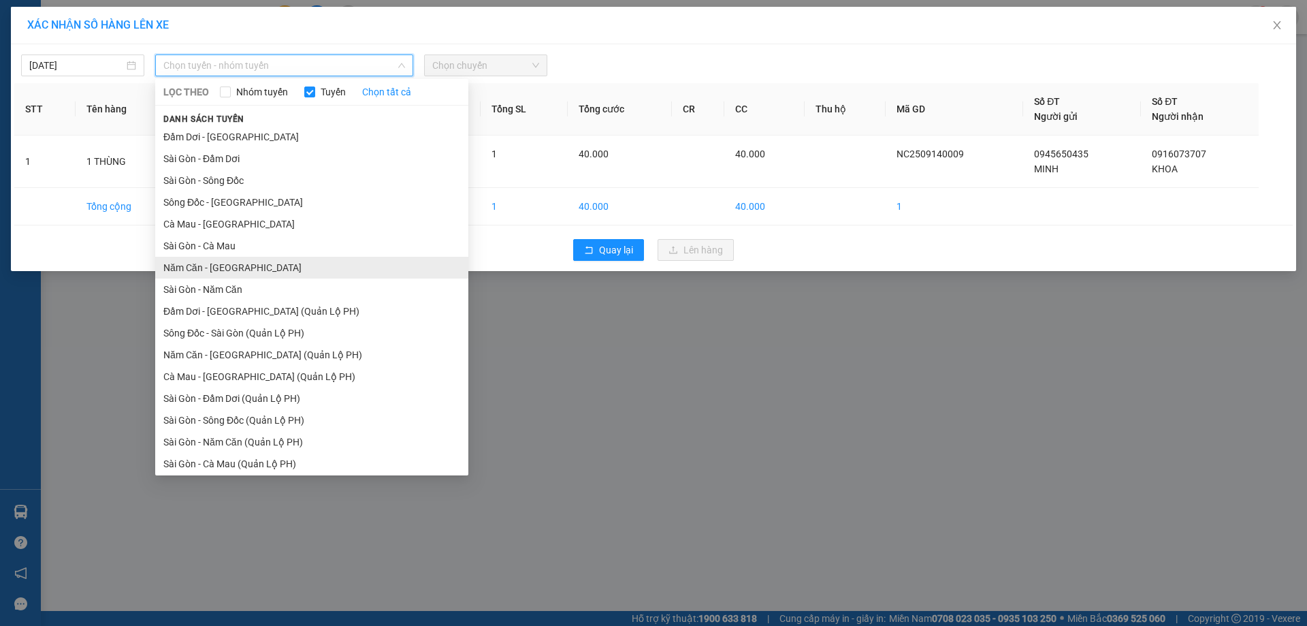
click at [238, 266] on li "Năm Căn - [GEOGRAPHIC_DATA]" at bounding box center [311, 268] width 313 height 22
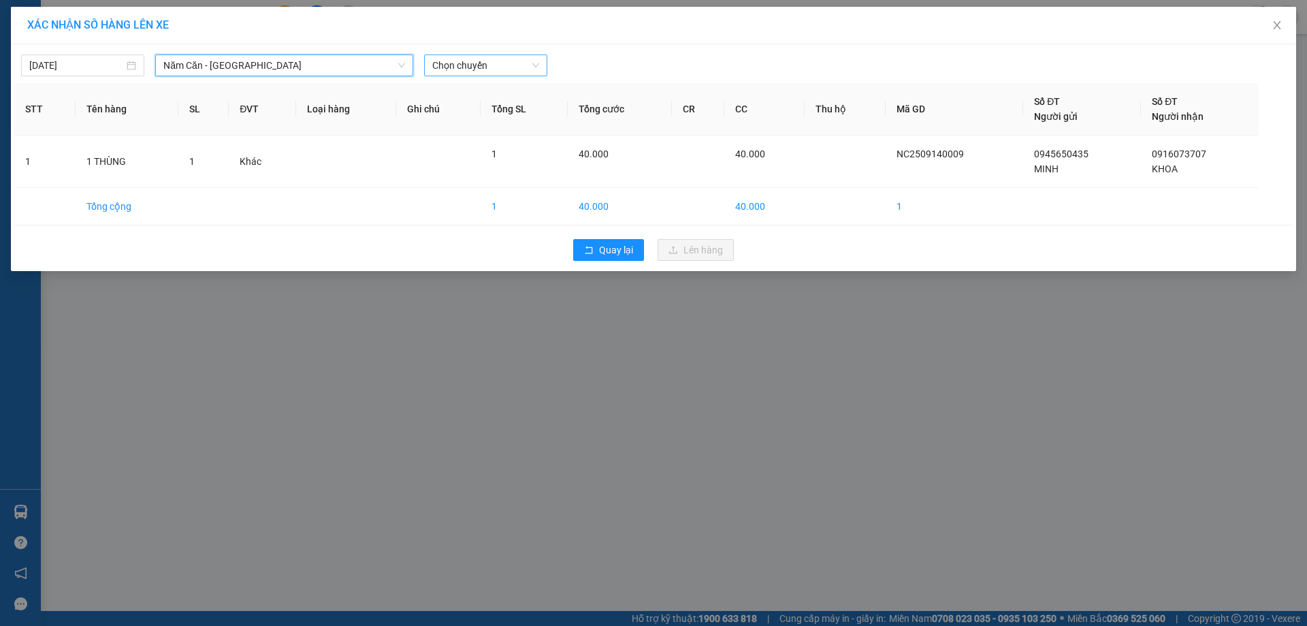
click at [508, 63] on span "Chọn chuyến" at bounding box center [485, 65] width 107 height 20
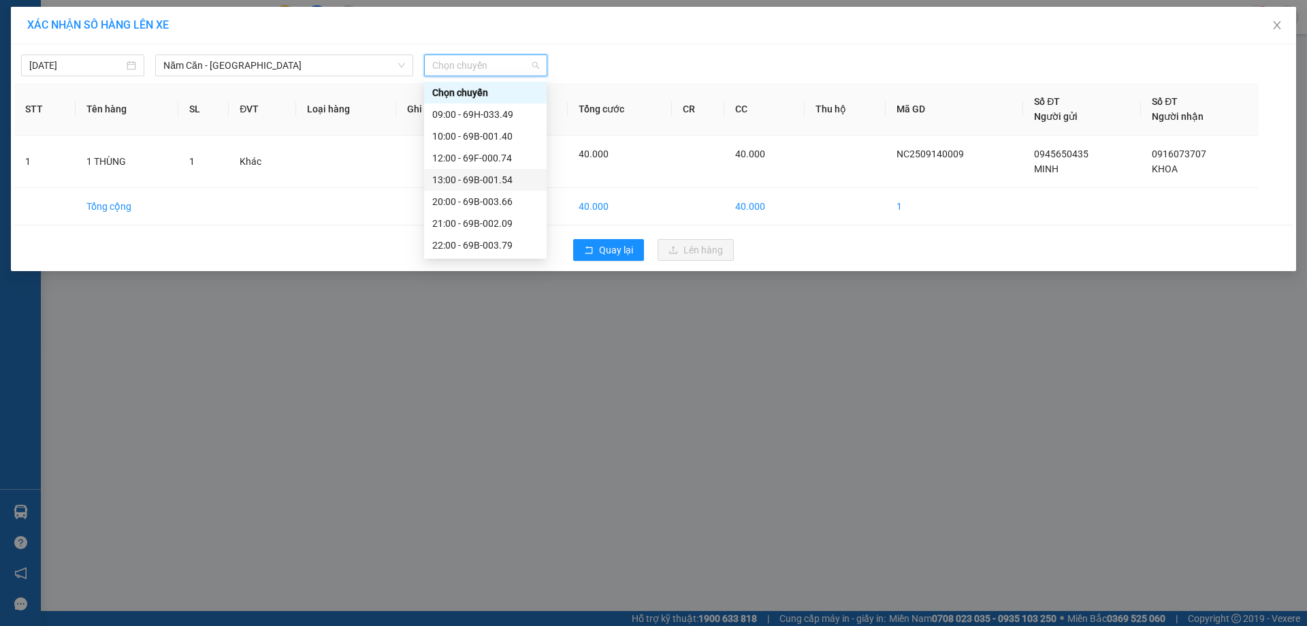
click at [498, 177] on div "13:00 - 69B-001.54" at bounding box center [485, 179] width 106 height 15
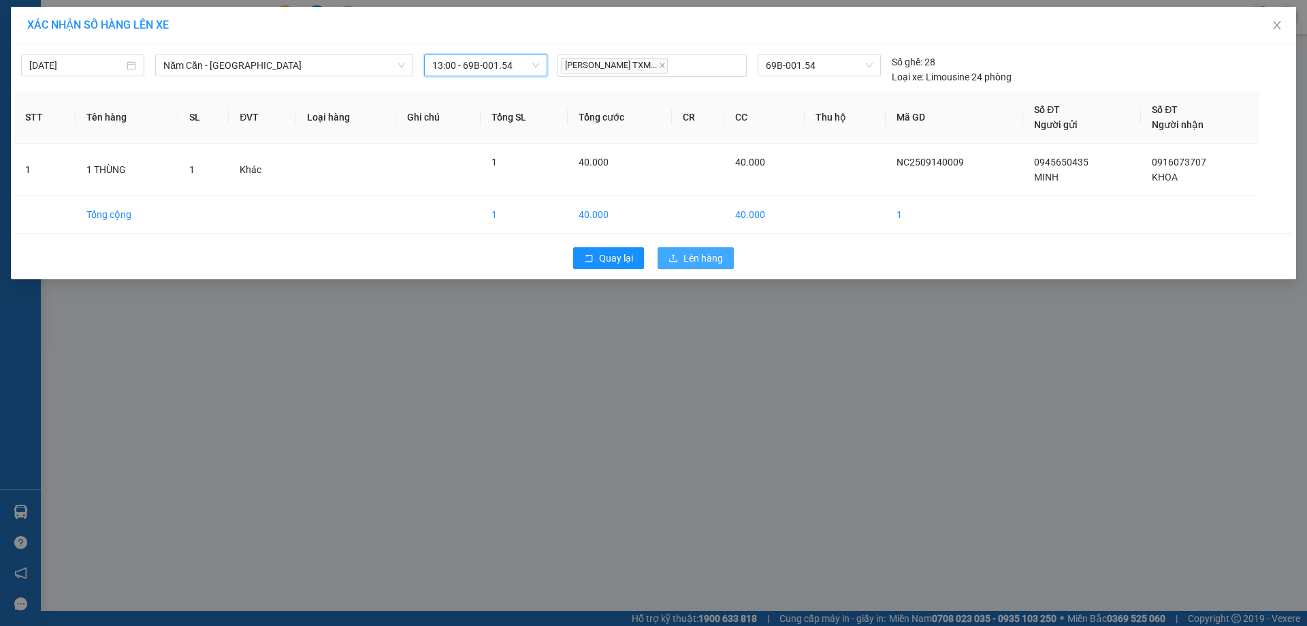
click at [719, 252] on span "Lên hàng" at bounding box center [703, 258] width 39 height 15
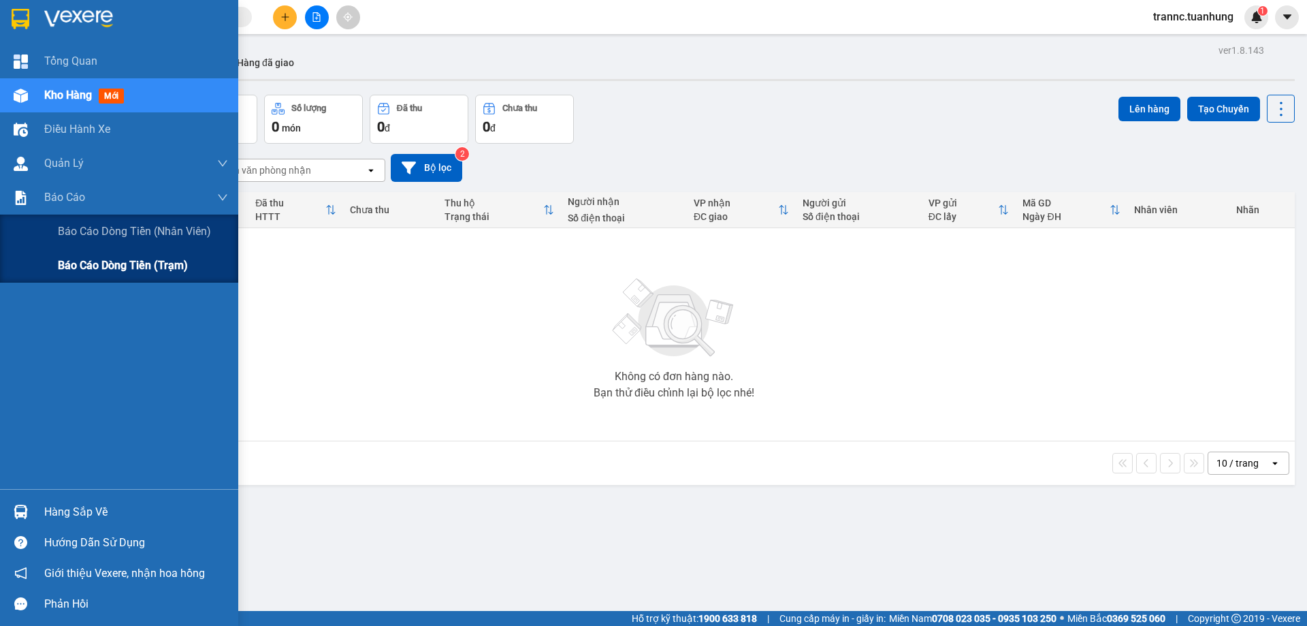
click at [193, 260] on div "Báo cáo dòng tiền (trạm)" at bounding box center [143, 266] width 170 height 34
